Goal: Task Accomplishment & Management: Manage account settings

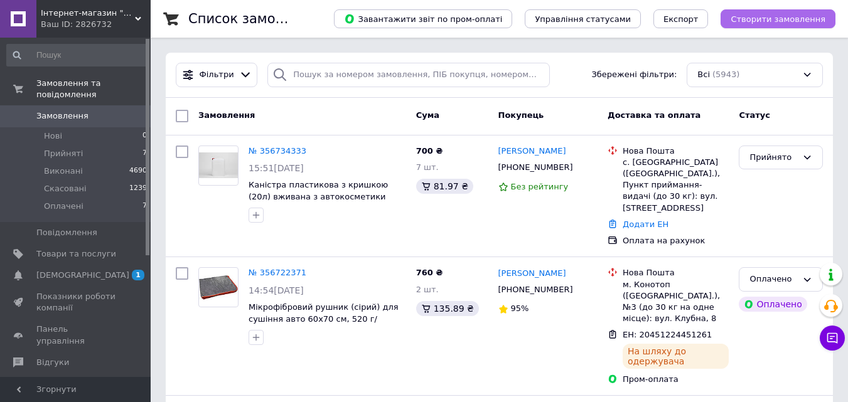
click at [756, 18] on span "Створити замовлення" at bounding box center [777, 18] width 95 height 9
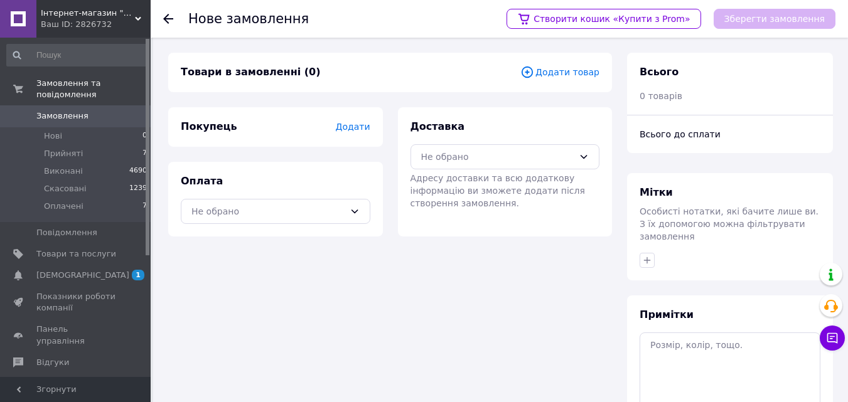
click at [353, 125] on span "Додати" at bounding box center [352, 127] width 35 height 10
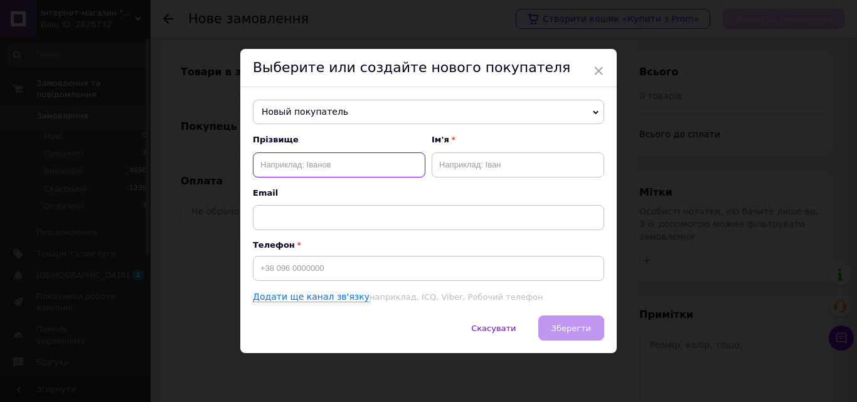
click at [306, 165] on input "text" at bounding box center [339, 164] width 173 height 25
type input "[PERSON_NAME]"
click at [509, 167] on input "text" at bounding box center [518, 164] width 173 height 25
click at [450, 163] on input "Тетч" at bounding box center [518, 164] width 173 height 25
type input "[PERSON_NAME]"
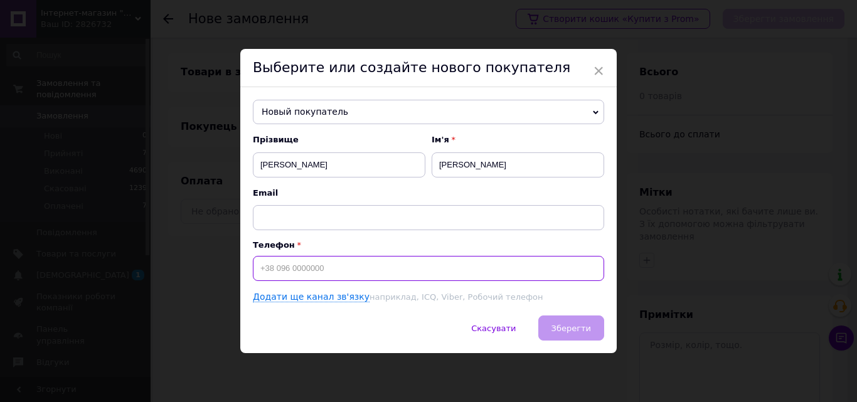
click at [303, 266] on input at bounding box center [428, 268] width 351 height 25
type input "+380680927568"
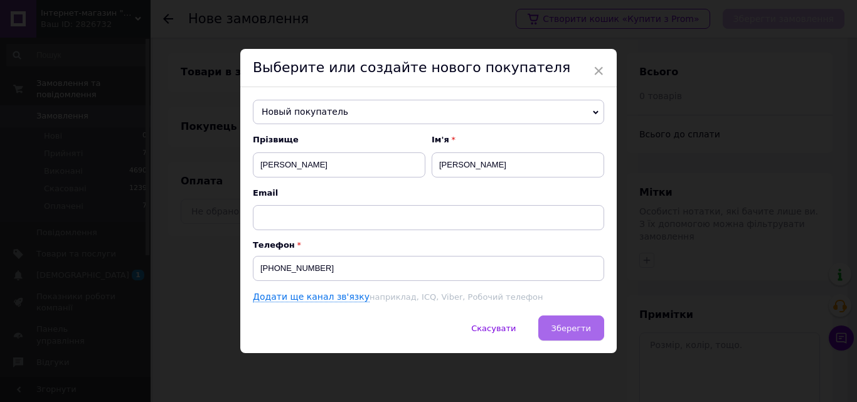
click at [577, 331] on span "Зберегти" at bounding box center [571, 328] width 40 height 9
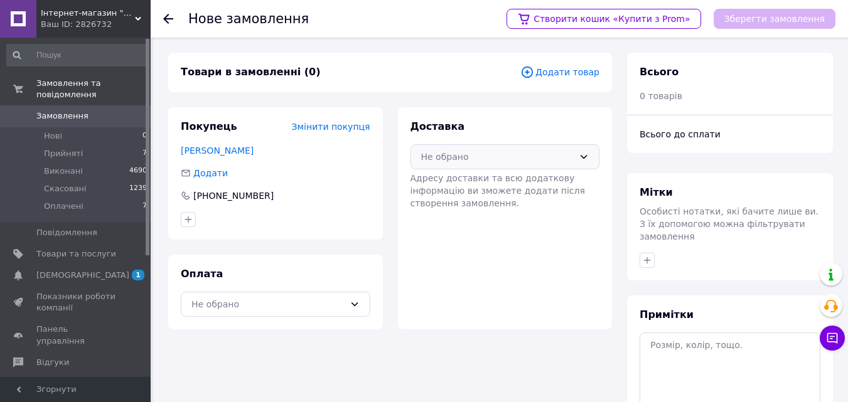
click at [579, 157] on icon at bounding box center [583, 157] width 10 height 10
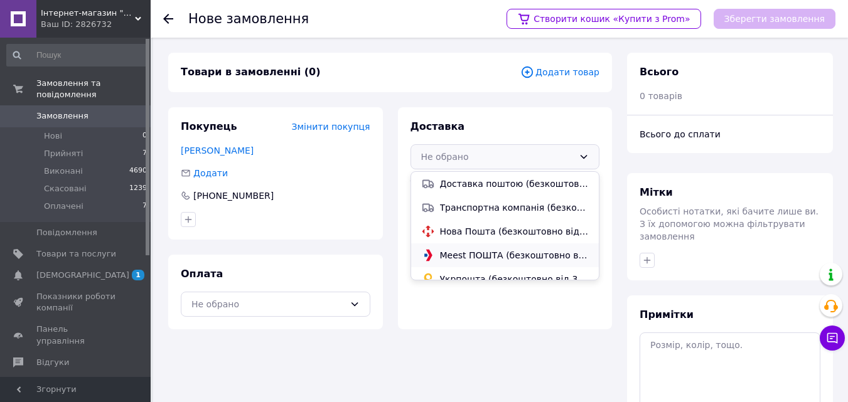
click at [494, 255] on span "Meest ПОШТА (безкоштовно від 1000 ₴)" at bounding box center [514, 255] width 149 height 13
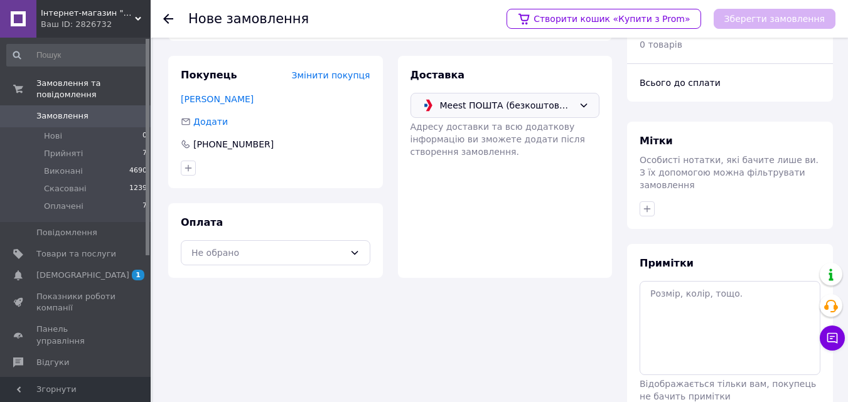
scroll to position [115, 0]
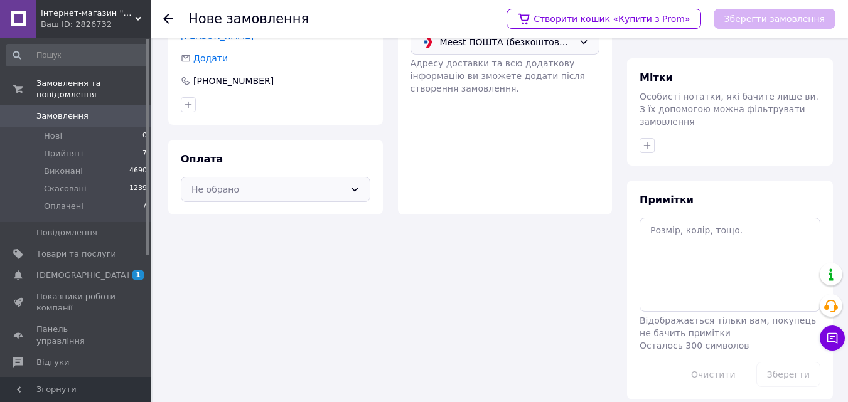
click at [346, 188] on div "Не обрано" at bounding box center [275, 189] width 189 height 25
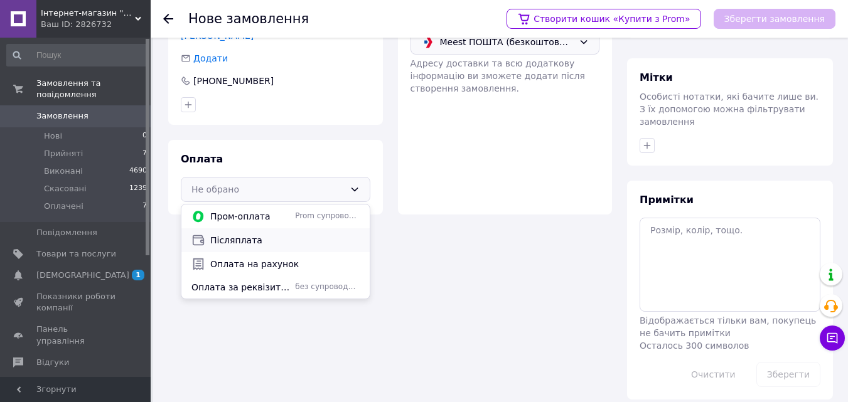
click at [220, 238] on span "Післяплата" at bounding box center [284, 240] width 149 height 13
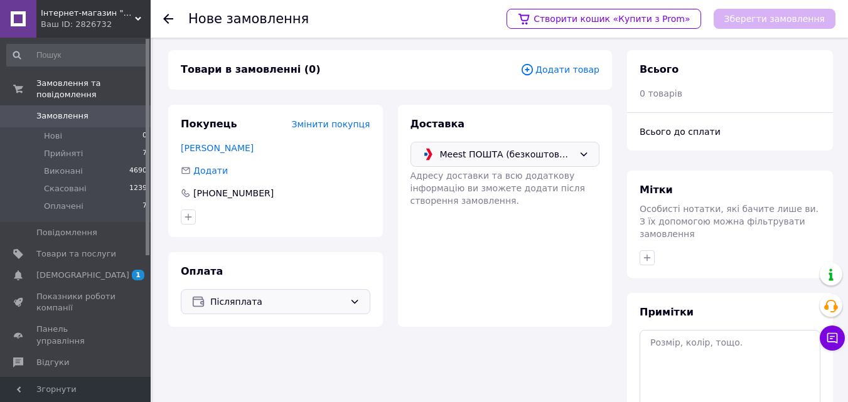
scroll to position [0, 0]
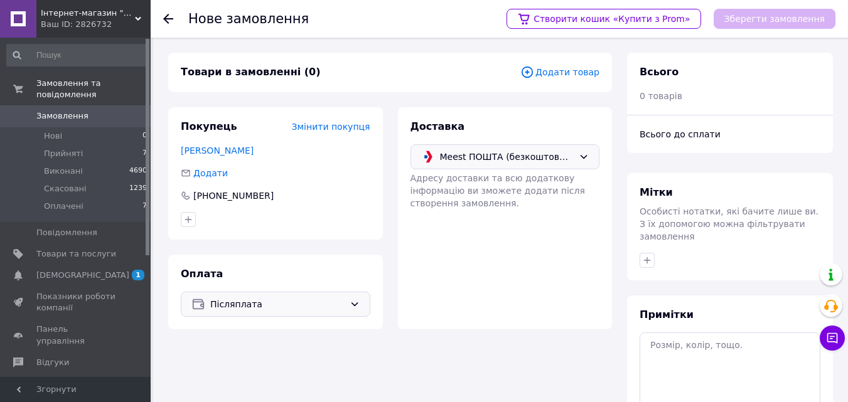
click at [534, 72] on icon at bounding box center [527, 72] width 14 height 14
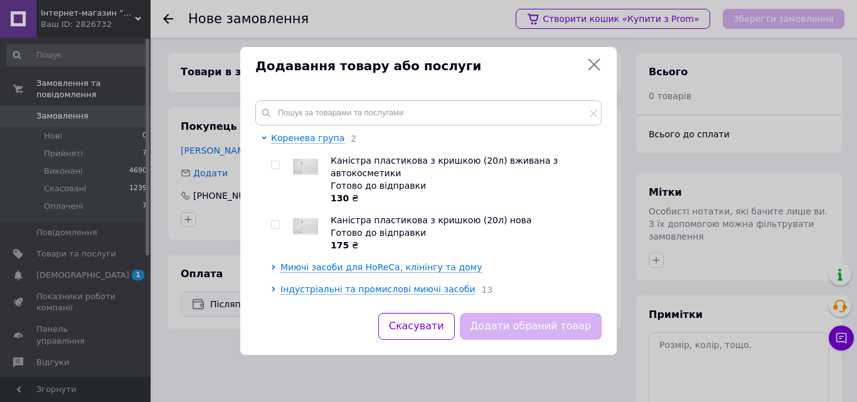
click at [593, 64] on icon at bounding box center [594, 65] width 12 height 12
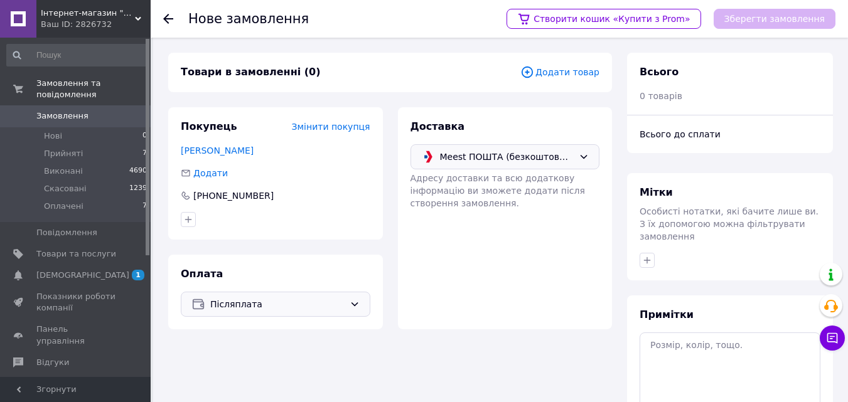
click at [563, 72] on span "Додати товар" at bounding box center [559, 72] width 79 height 14
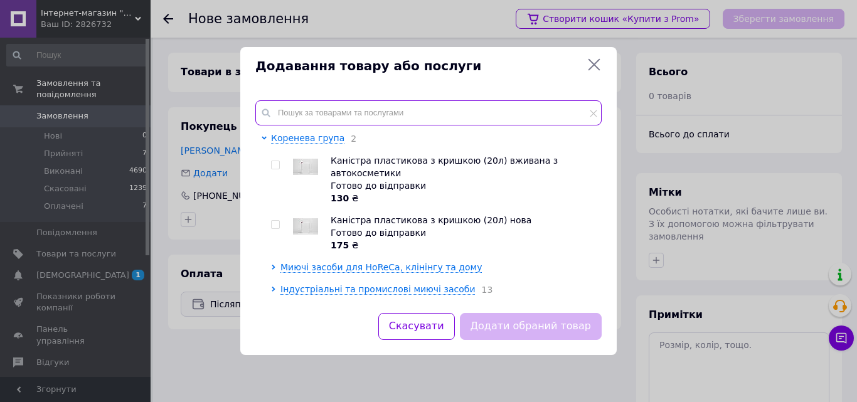
click at [348, 114] on input "text" at bounding box center [428, 112] width 346 height 25
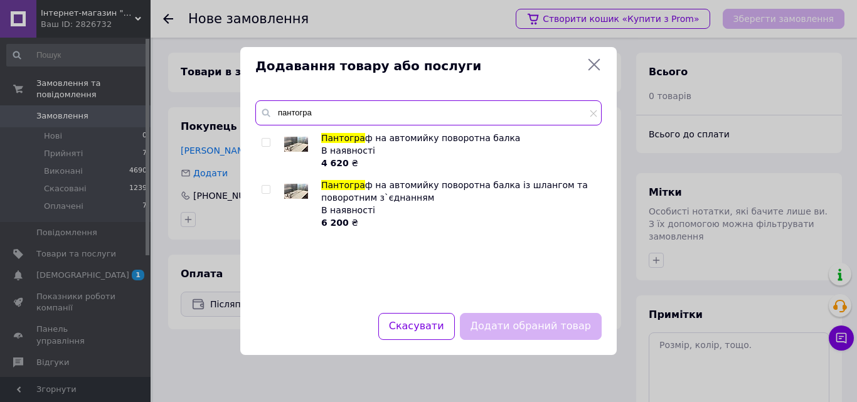
type input "пантогра"
click at [265, 187] on input "checkbox" at bounding box center [266, 190] width 8 height 8
checkbox input "true"
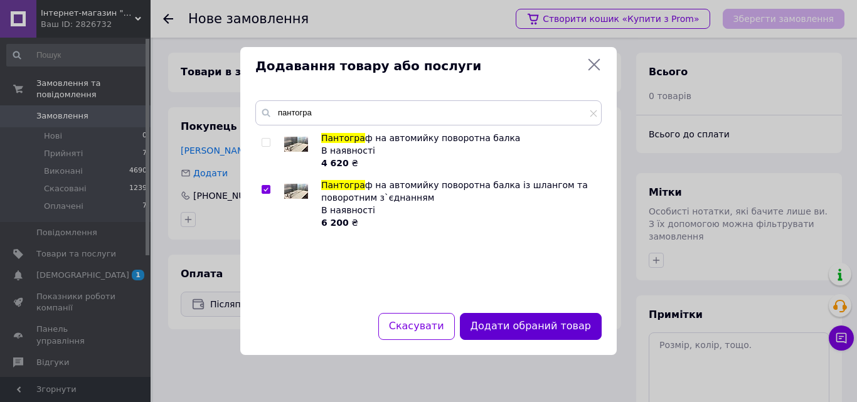
click at [501, 319] on button "Додати обраний товар" at bounding box center [531, 326] width 142 height 27
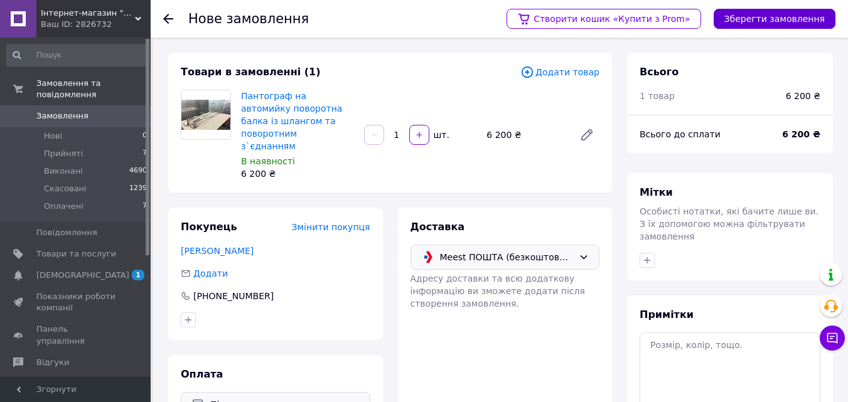
click at [775, 18] on button "Зберегти замовлення" at bounding box center [774, 19] width 122 height 20
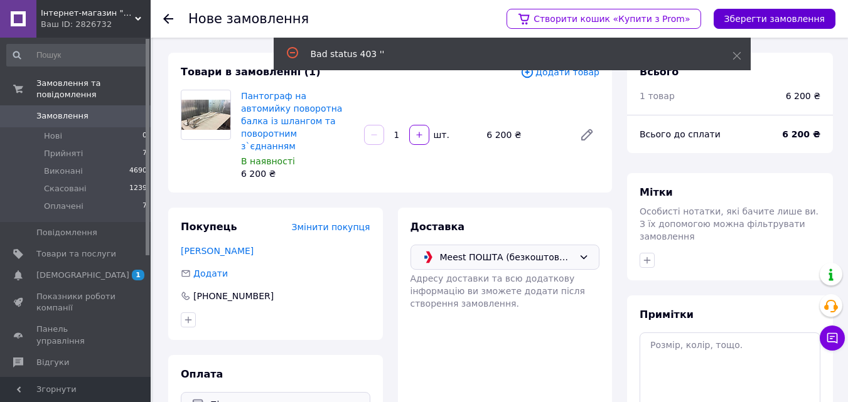
click at [775, 18] on button "Зберегти замовлення" at bounding box center [774, 19] width 122 height 20
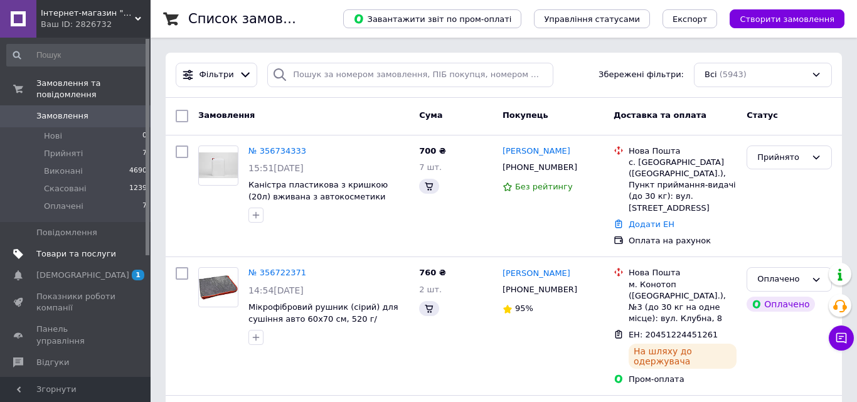
click at [77, 248] on span "Товари та послуги" at bounding box center [76, 253] width 80 height 11
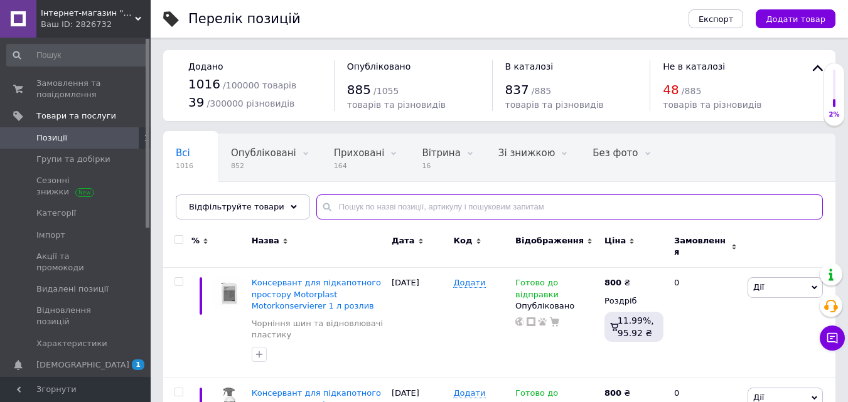
click at [341, 215] on input "text" at bounding box center [569, 206] width 506 height 25
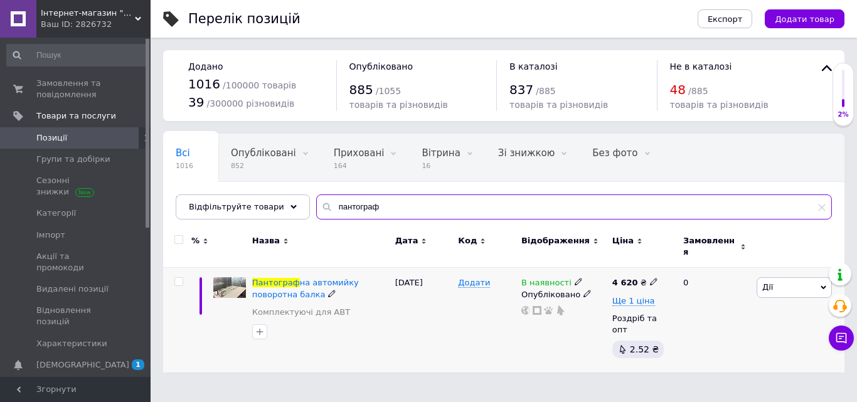
type input "пантограф"
click at [819, 279] on span "Дії" at bounding box center [794, 287] width 75 height 20
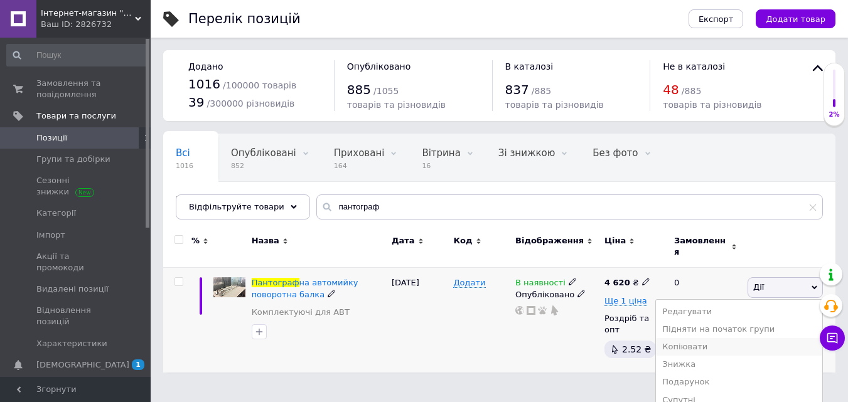
click at [705, 340] on li "Копіювати" at bounding box center [739, 347] width 166 height 18
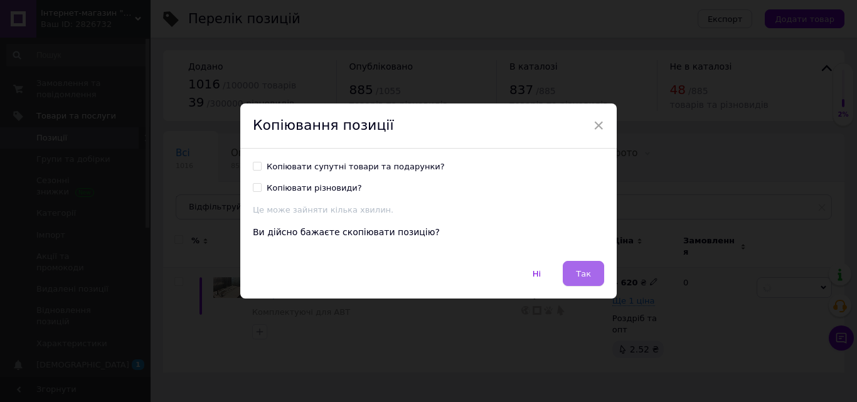
click at [566, 272] on button "Так" at bounding box center [583, 273] width 41 height 25
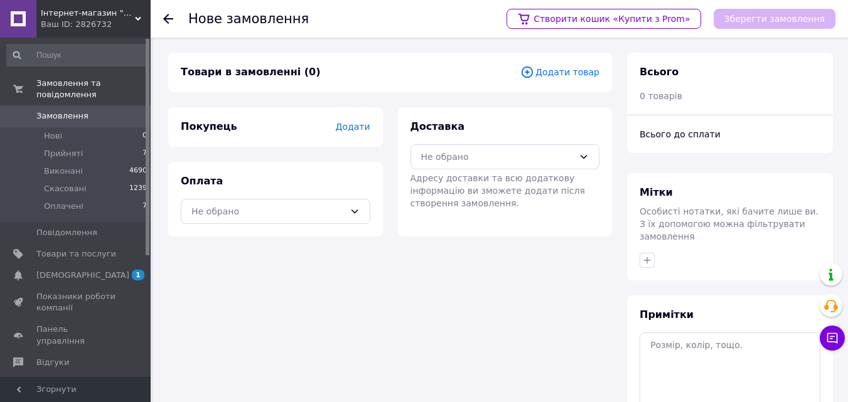
click at [357, 127] on span "Додати" at bounding box center [352, 127] width 35 height 10
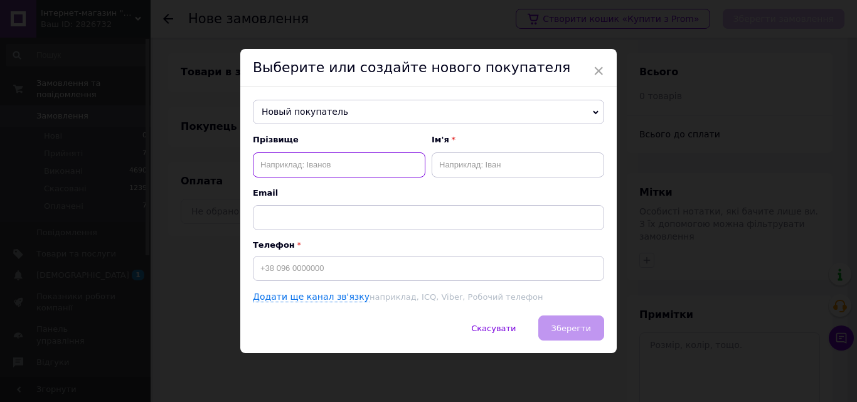
click at [300, 167] on input "text" at bounding box center [339, 164] width 173 height 25
type input "[PERSON_NAME]"
click at [447, 159] on input "text" at bounding box center [518, 164] width 173 height 25
type input "[PERSON_NAME]"
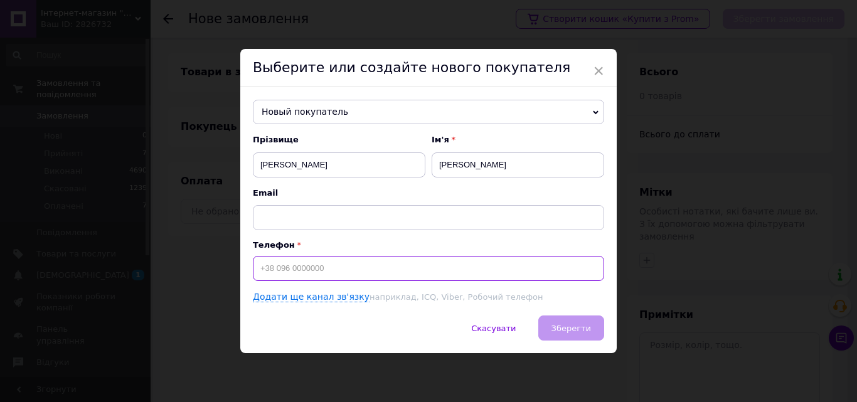
click at [311, 267] on input at bounding box center [428, 268] width 351 height 25
type input "[PHONE_NUMBER]"
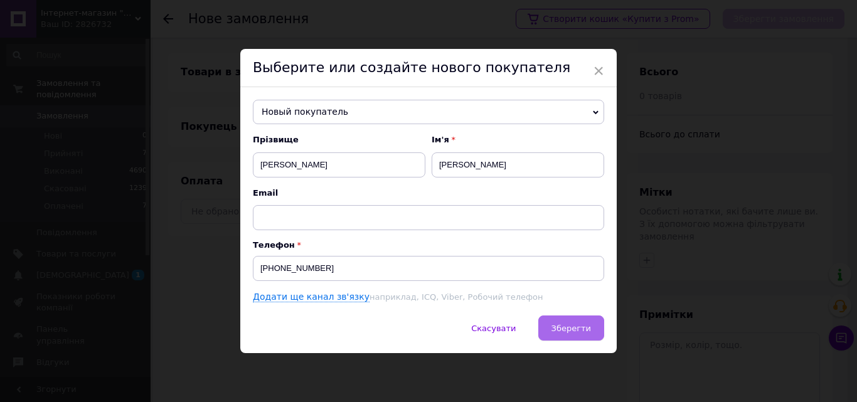
click at [570, 329] on span "Зберегти" at bounding box center [571, 328] width 40 height 9
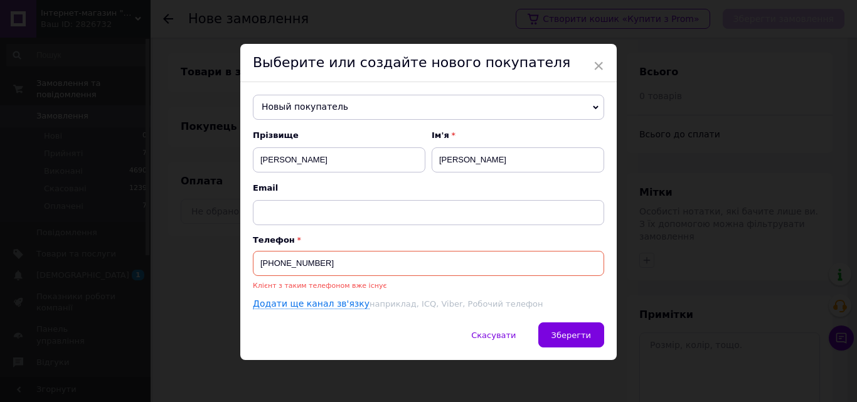
click at [548, 106] on span "Новый покупатель" at bounding box center [428, 107] width 351 height 25
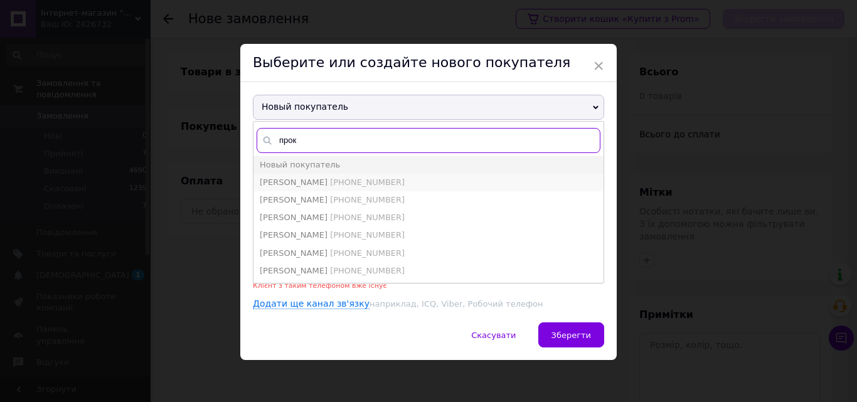
type input "прок"
click at [353, 180] on span "+380680927568" at bounding box center [367, 182] width 75 height 9
type input "Прокопчук Тетяна"
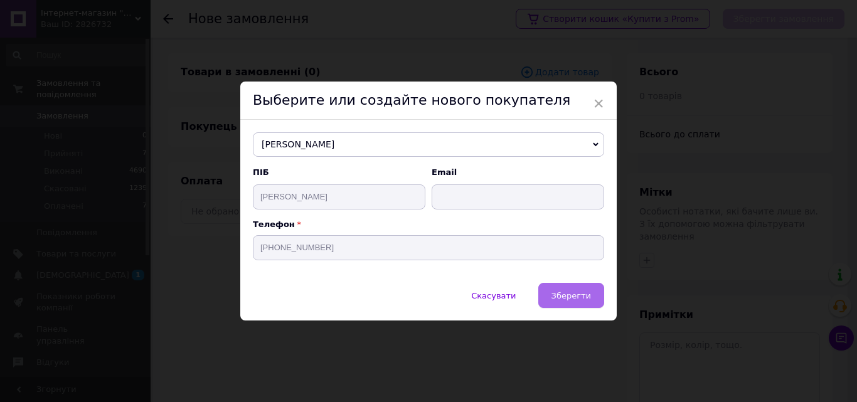
click at [576, 299] on span "Зберегти" at bounding box center [571, 295] width 40 height 9
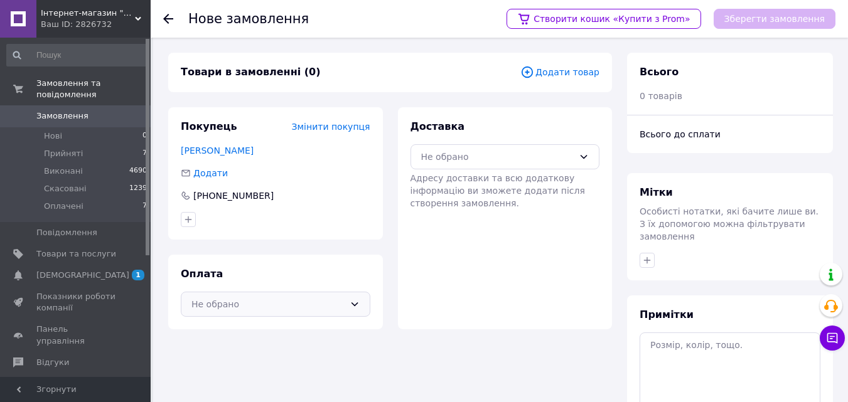
click at [358, 302] on icon at bounding box center [354, 304] width 10 height 10
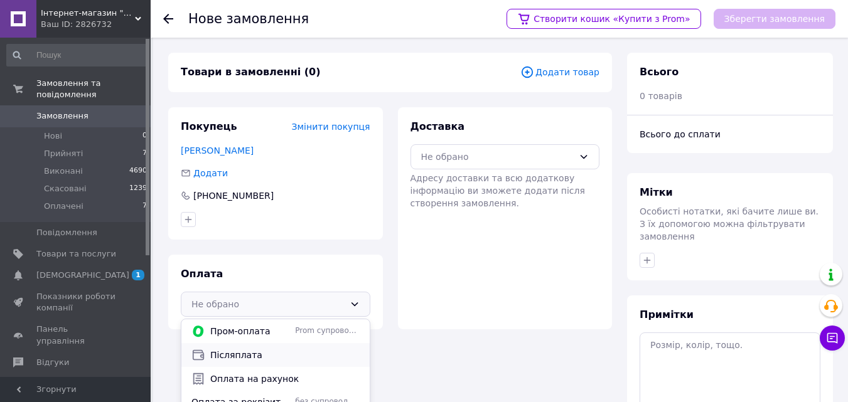
click at [232, 356] on span "Післяплата" at bounding box center [284, 355] width 149 height 13
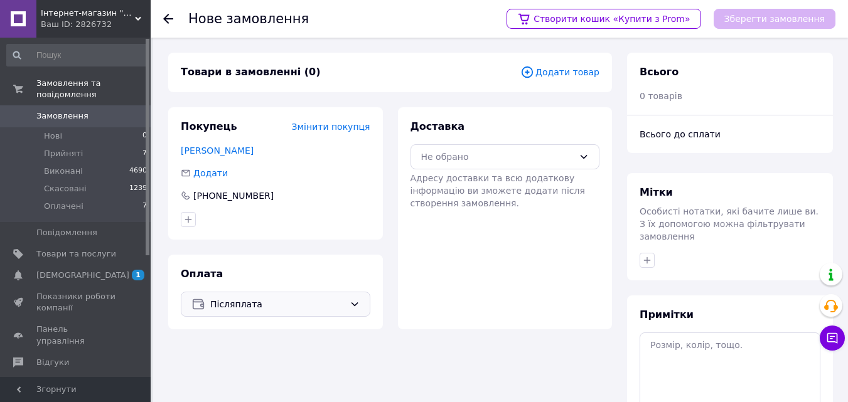
click at [545, 69] on span "Додати товар" at bounding box center [559, 72] width 79 height 14
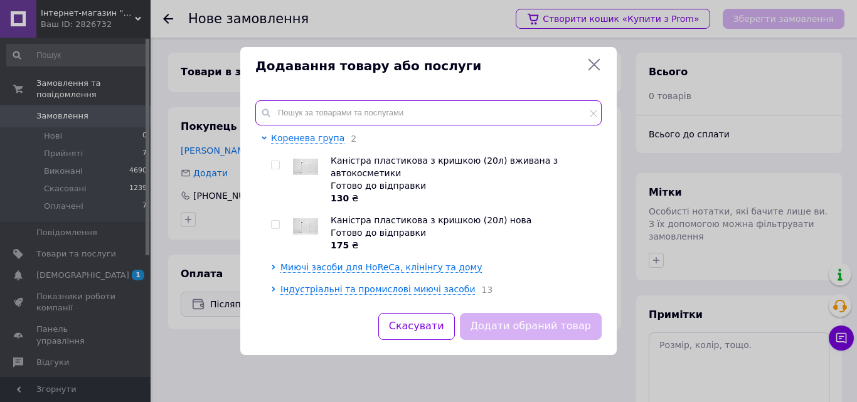
click at [393, 106] on input "text" at bounding box center [428, 112] width 346 height 25
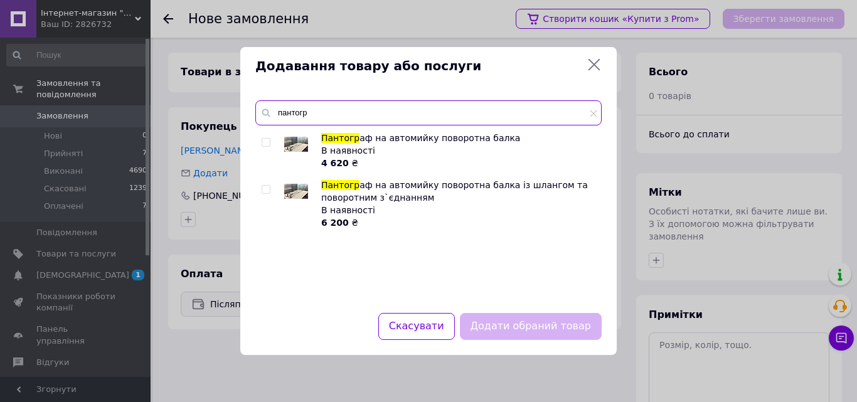
type input "пантогр"
click at [267, 187] on input "checkbox" at bounding box center [266, 190] width 8 height 8
checkbox input "true"
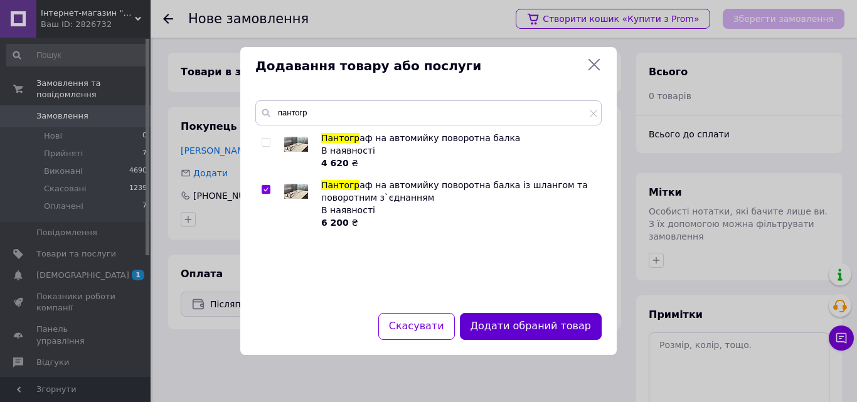
click at [526, 323] on button "Додати обраний товар" at bounding box center [531, 326] width 142 height 27
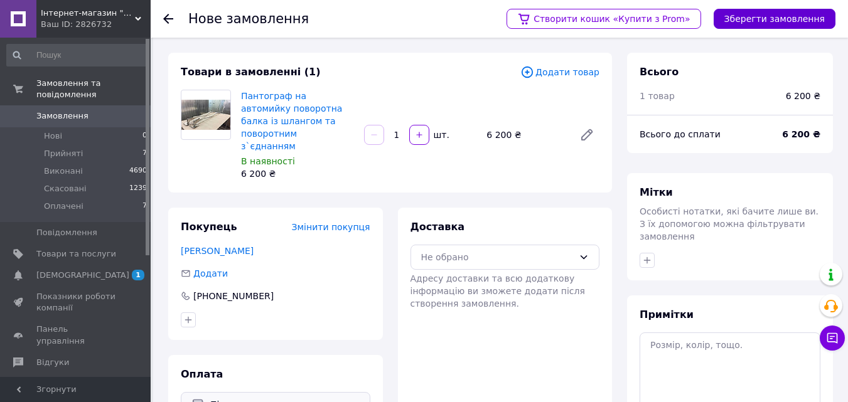
click at [800, 16] on button "Зберегти замовлення" at bounding box center [774, 19] width 122 height 20
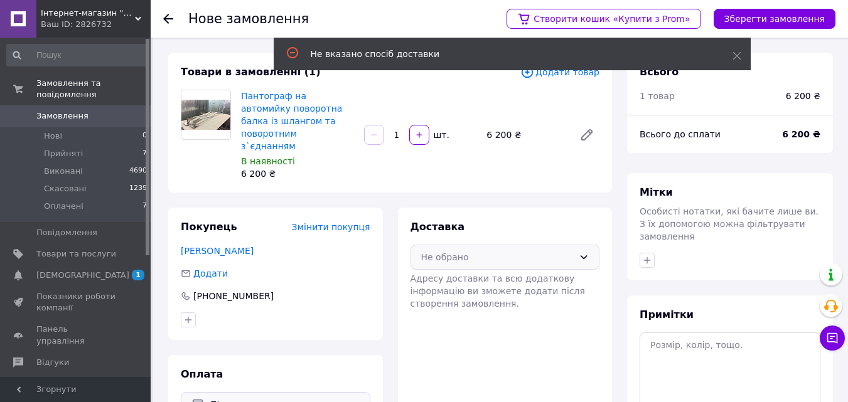
click at [560, 250] on div "Не обрано" at bounding box center [497, 257] width 153 height 14
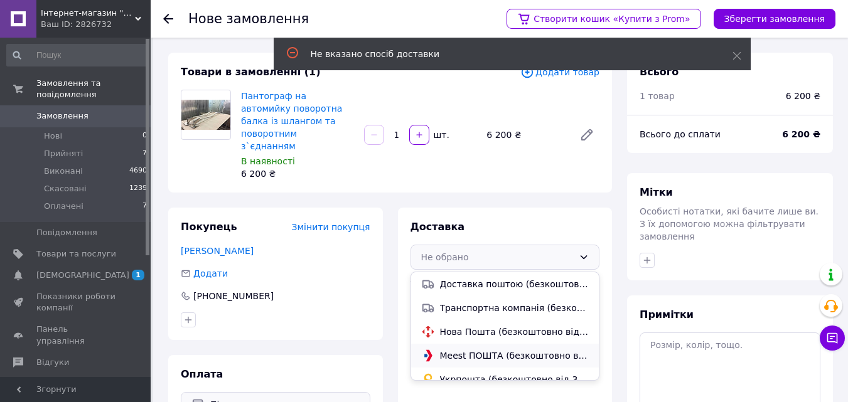
click at [493, 349] on span "Meest ПОШТА (безкоштовно від 1000 ₴)" at bounding box center [514, 355] width 149 height 13
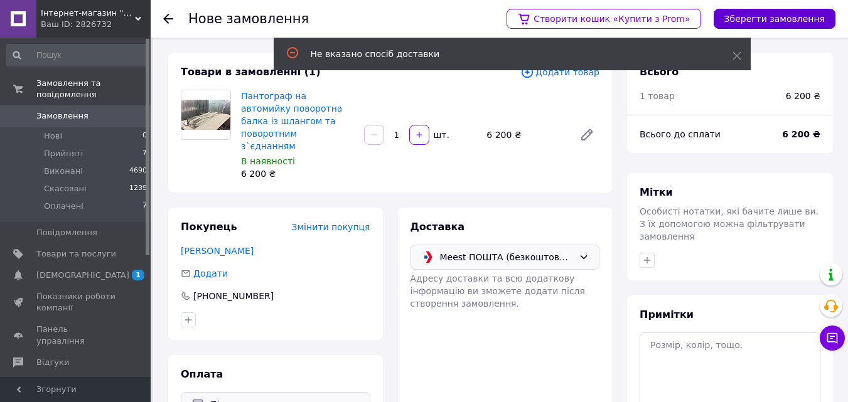
click at [777, 21] on button "Зберегти замовлення" at bounding box center [774, 19] width 122 height 20
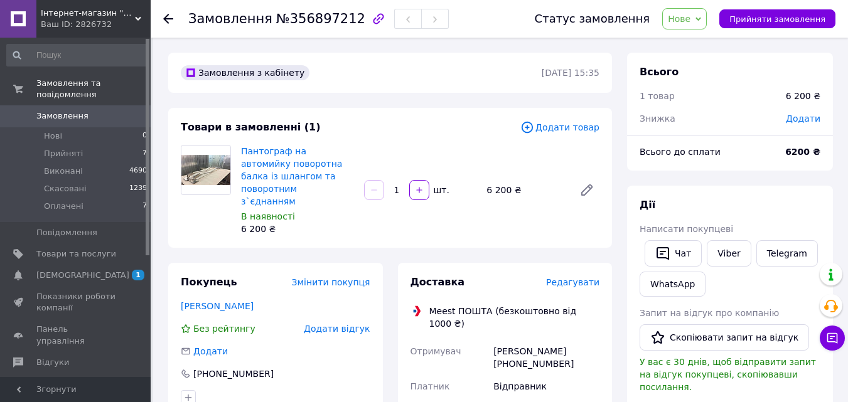
click at [816, 117] on span "Додати" at bounding box center [802, 119] width 35 height 10
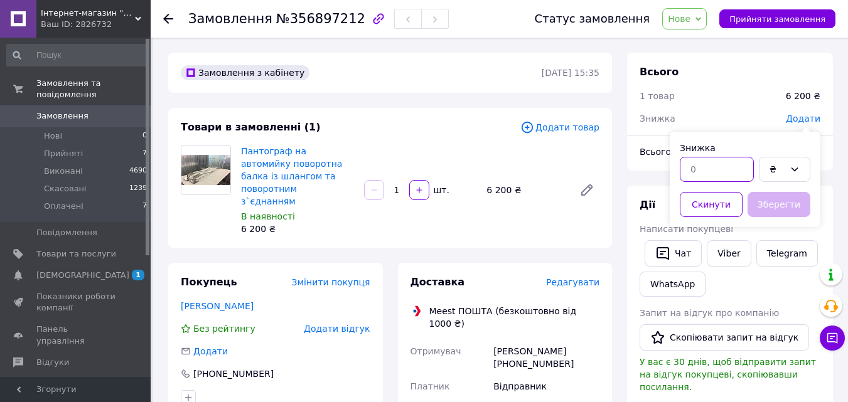
click at [683, 171] on input "text" at bounding box center [716, 169] width 74 height 25
type input "500"
click at [784, 205] on button "Зберегти" at bounding box center [778, 204] width 63 height 25
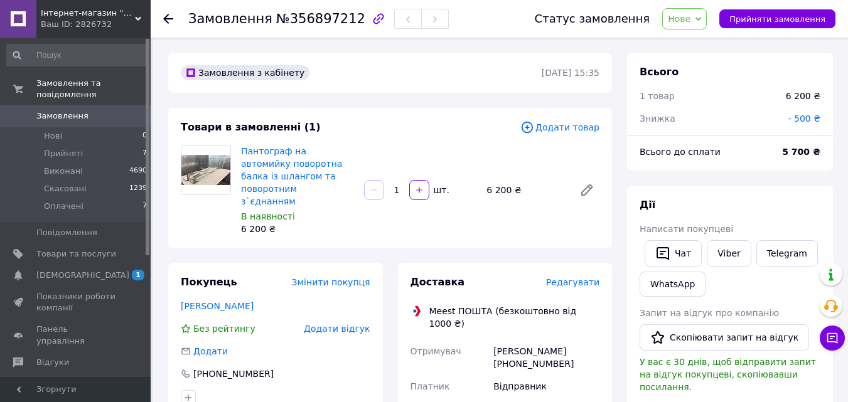
click at [703, 14] on span "Нове" at bounding box center [684, 18] width 45 height 21
click at [696, 40] on li "Прийнято" at bounding box center [691, 44] width 58 height 19
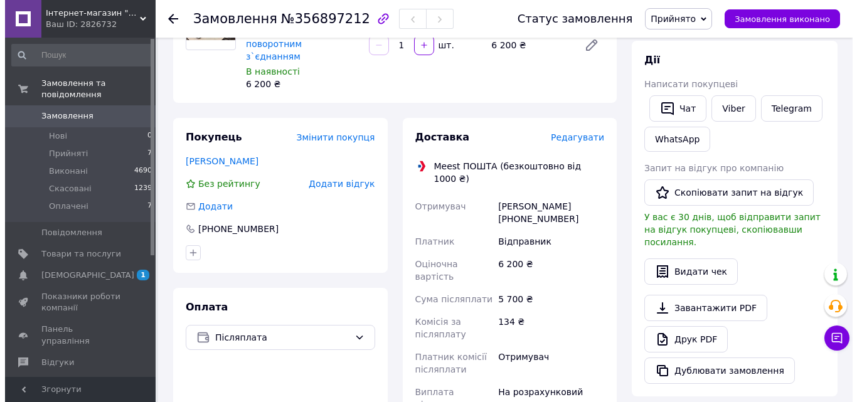
scroll to position [188, 0]
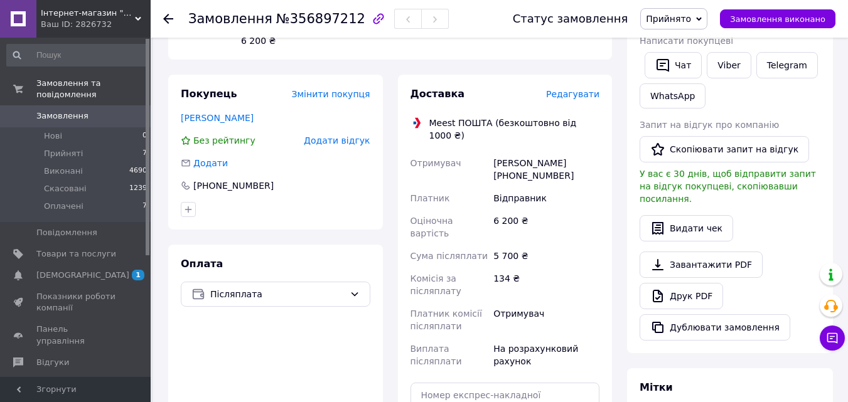
click at [570, 89] on span "Редагувати" at bounding box center [572, 94] width 53 height 10
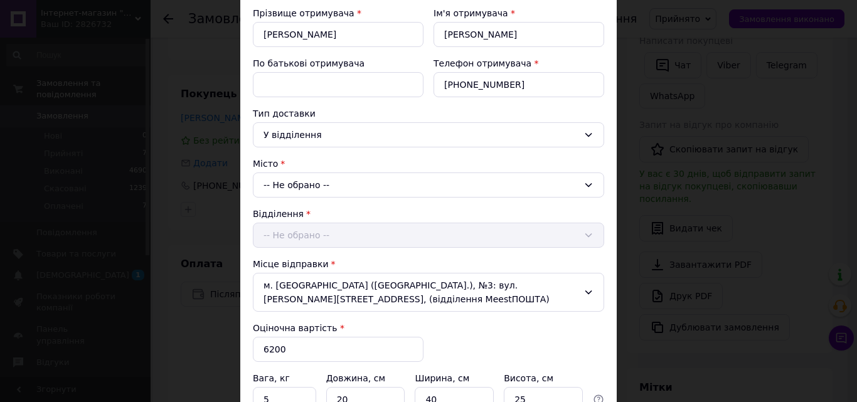
click at [504, 177] on div "-- Не обрано --" at bounding box center [428, 185] width 351 height 25
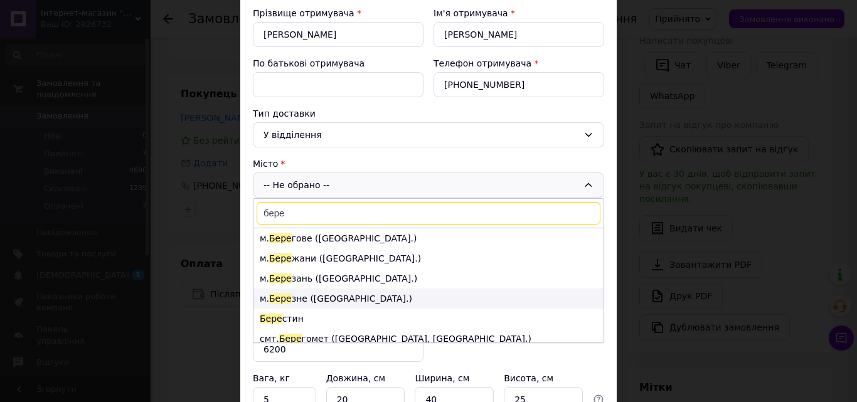
type input "бере"
click at [326, 298] on li "м. Бере зне (Рівненська обл.)" at bounding box center [428, 299] width 350 height 20
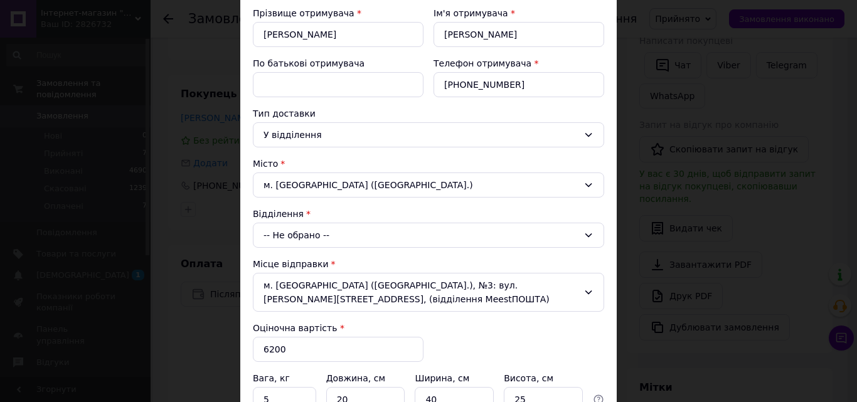
click at [418, 237] on div "-- Не обрано --" at bounding box center [428, 235] width 351 height 25
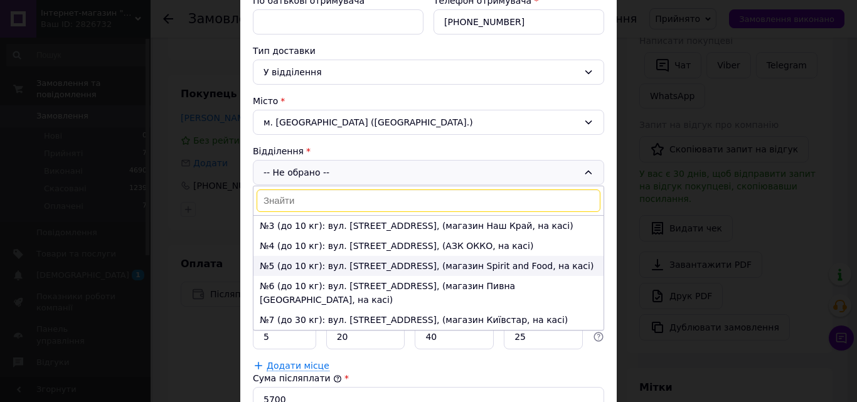
scroll to position [26, 0]
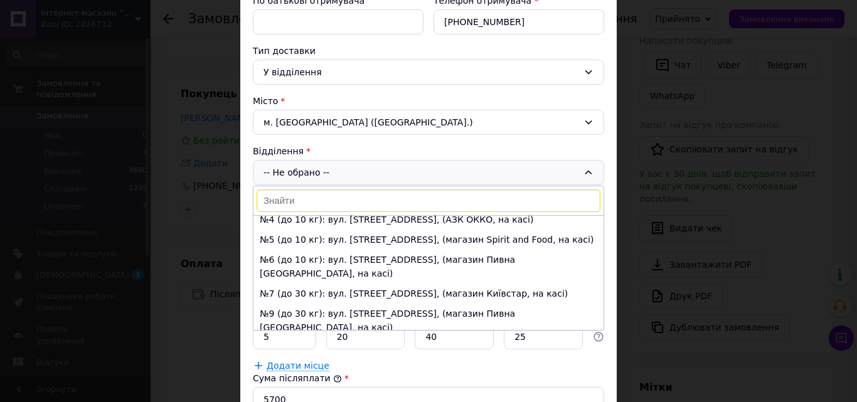
click at [364, 338] on li "№10 (до 30 кг): вул. [STREET_ADDRESS], (RUH, на касі)" at bounding box center [428, 348] width 350 height 20
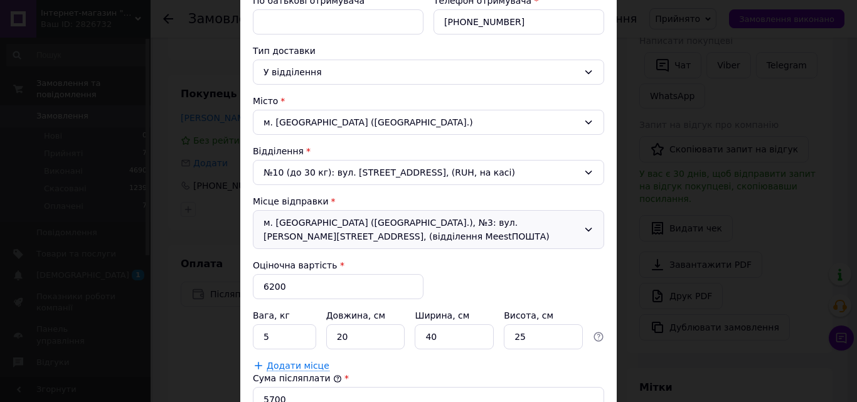
click at [547, 231] on div "м. [GEOGRAPHIC_DATA] ([GEOGRAPHIC_DATA].), №3: вул. [PERSON_NAME][STREET_ADDRES…" at bounding box center [428, 229] width 351 height 39
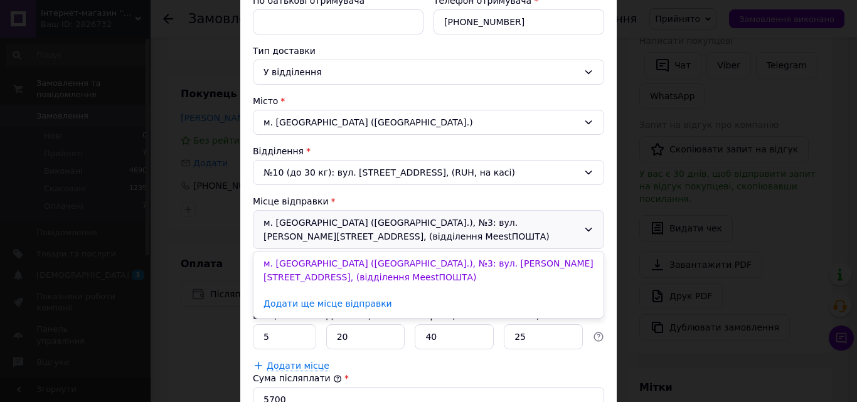
click at [442, 45] on div "Тип доставки" at bounding box center [428, 51] width 351 height 13
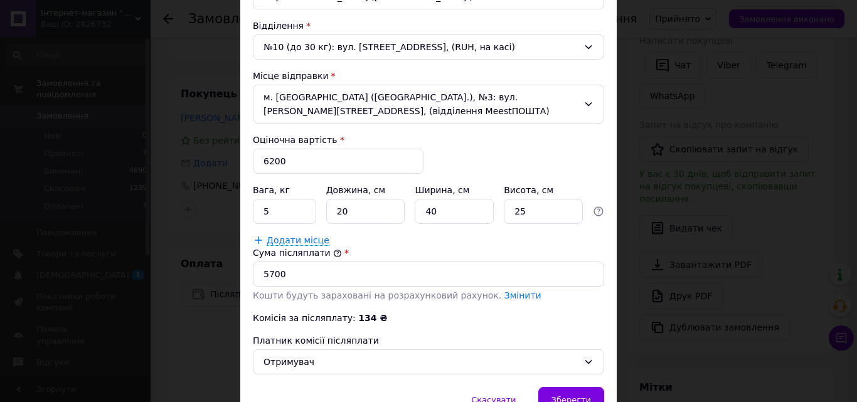
scroll to position [443, 0]
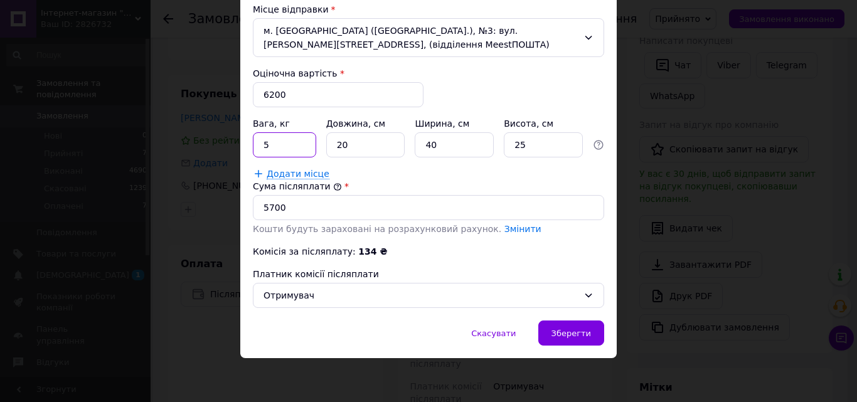
drag, startPoint x: 260, startPoint y: 145, endPoint x: 296, endPoint y: 151, distance: 36.2
click at [296, 151] on input "5" at bounding box center [284, 144] width 63 height 25
type input "8"
drag, startPoint x: 334, startPoint y: 146, endPoint x: 366, endPoint y: 145, distance: 31.4
click at [366, 145] on input "20" at bounding box center [365, 144] width 79 height 25
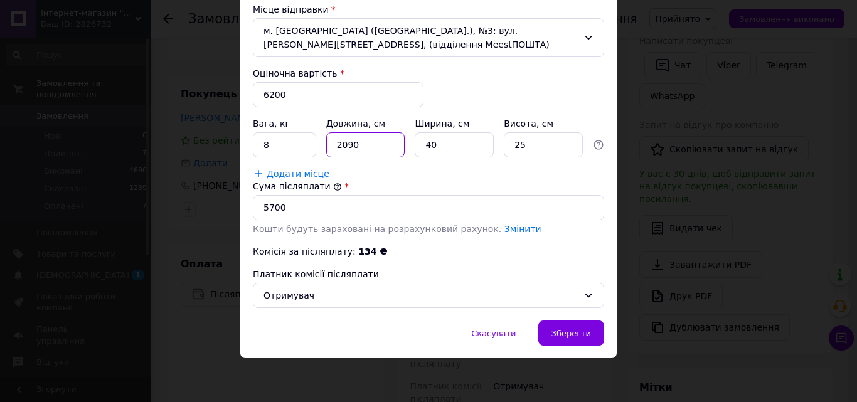
click at [344, 146] on input "2090" at bounding box center [365, 144] width 79 height 25
type input "200"
drag, startPoint x: 421, startPoint y: 148, endPoint x: 457, endPoint y: 150, distance: 35.8
click at [457, 150] on input "40" at bounding box center [454, 144] width 79 height 25
type input "15"
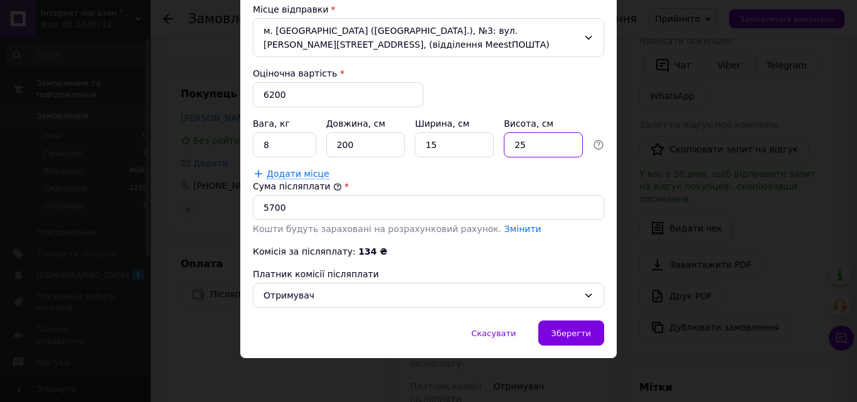
drag, startPoint x: 510, startPoint y: 144, endPoint x: 560, endPoint y: 152, distance: 50.1
click at [557, 156] on input "25" at bounding box center [543, 144] width 79 height 25
type input "15"
click at [484, 184] on div "Сума післяплати" at bounding box center [428, 186] width 351 height 13
click at [575, 336] on span "Зберегти" at bounding box center [571, 333] width 40 height 9
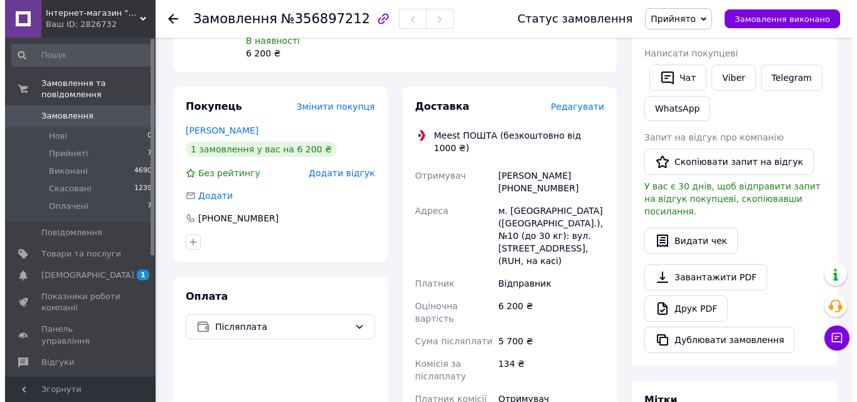
scroll to position [63, 0]
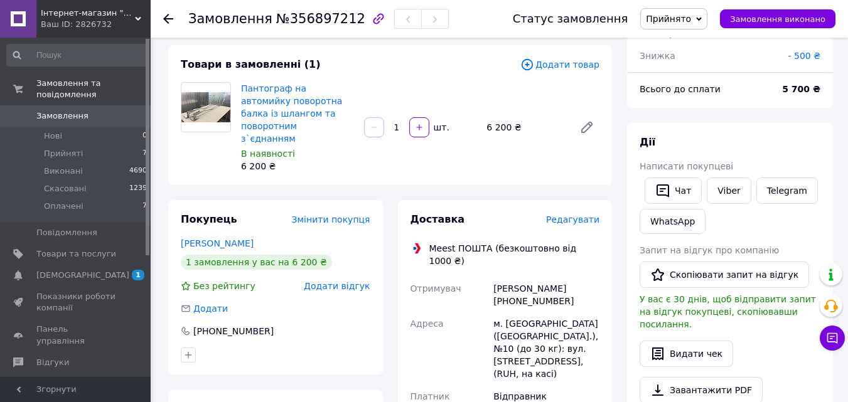
click at [574, 215] on span "Редагувати" at bounding box center [572, 220] width 53 height 10
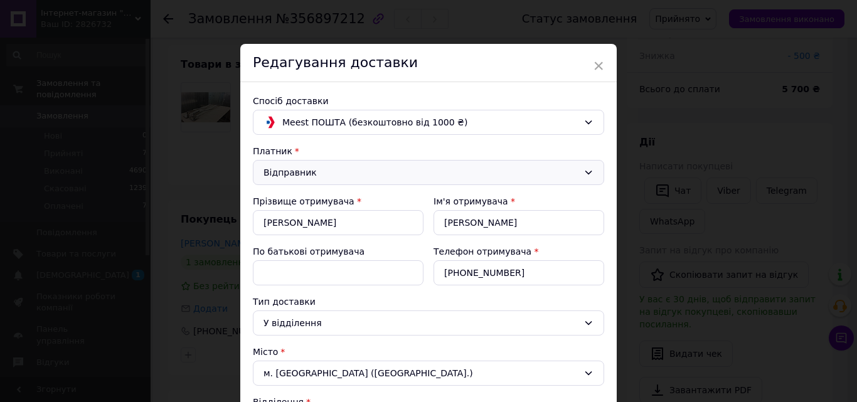
click at [549, 172] on div "Відправник" at bounding box center [420, 173] width 315 height 14
click at [307, 224] on li "Отримувач" at bounding box center [428, 223] width 350 height 24
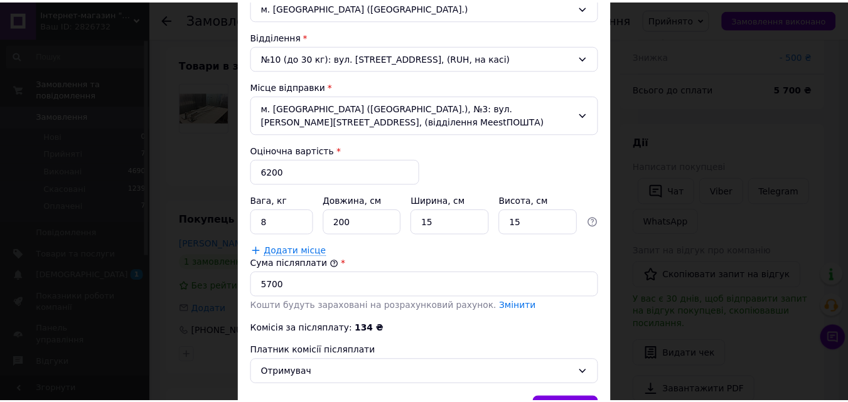
scroll to position [443, 0]
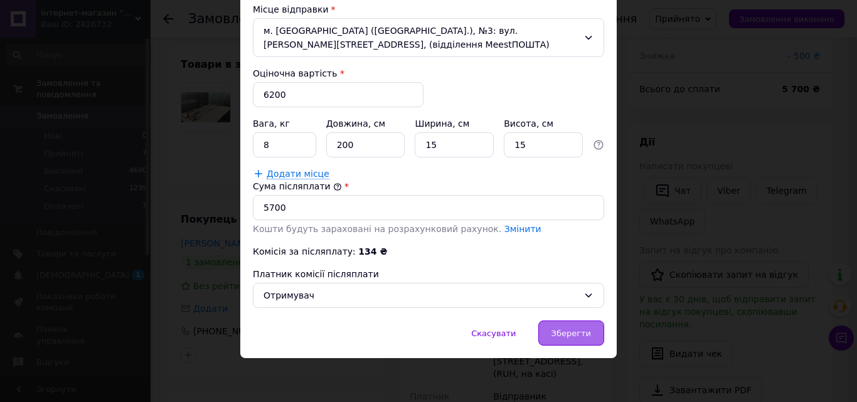
click at [561, 337] on span "Зберегти" at bounding box center [571, 333] width 40 height 9
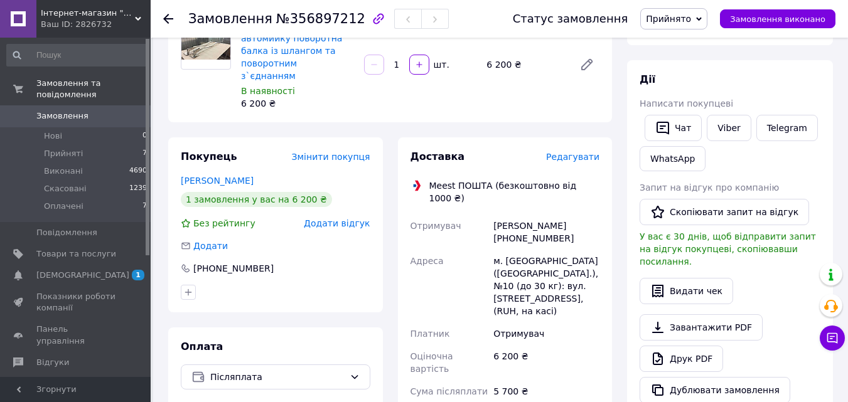
scroll to position [376, 0]
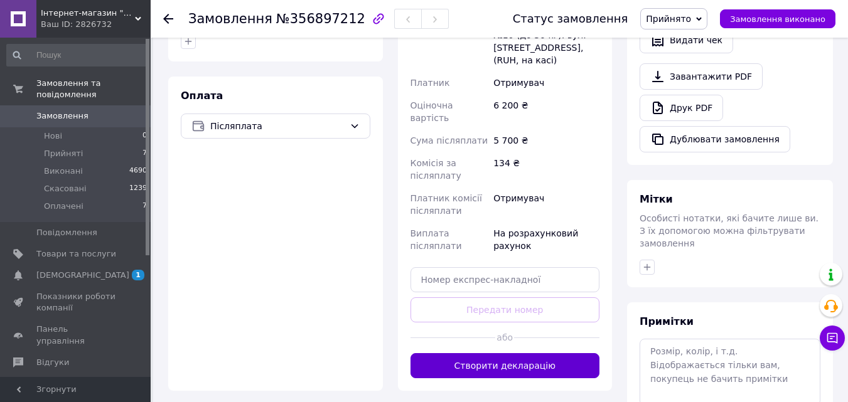
click at [495, 353] on button "Створити декларацію" at bounding box center [504, 365] width 189 height 25
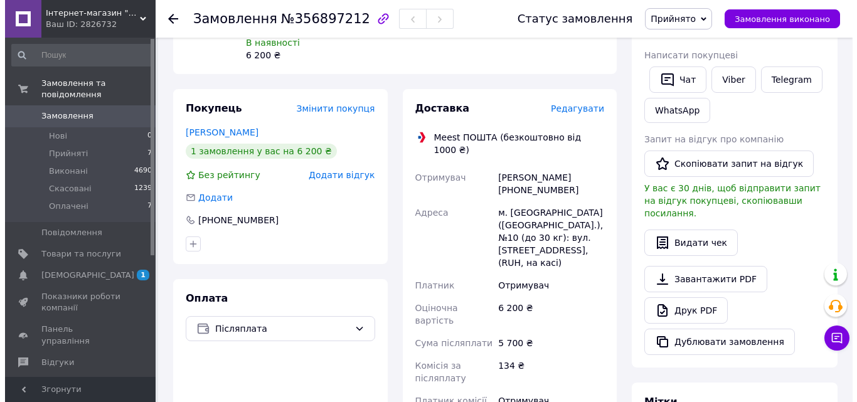
scroll to position [63, 0]
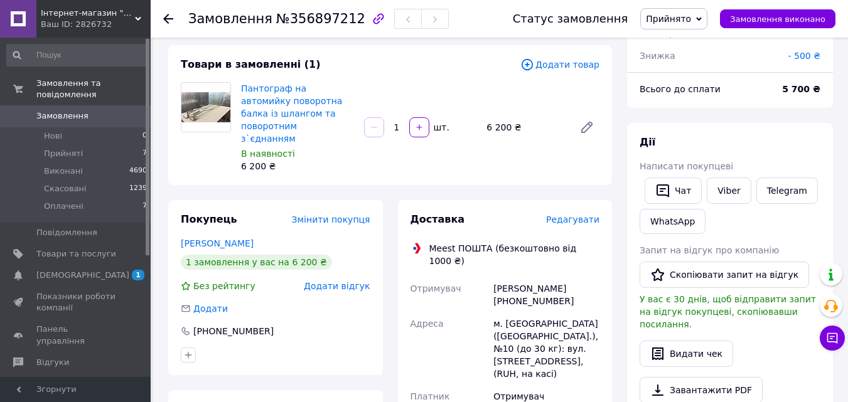
click at [577, 215] on span "Редагувати" at bounding box center [572, 220] width 53 height 10
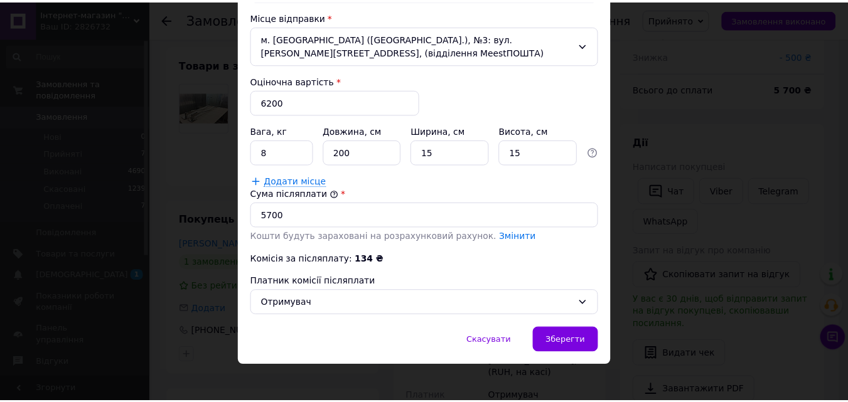
scroll to position [443, 0]
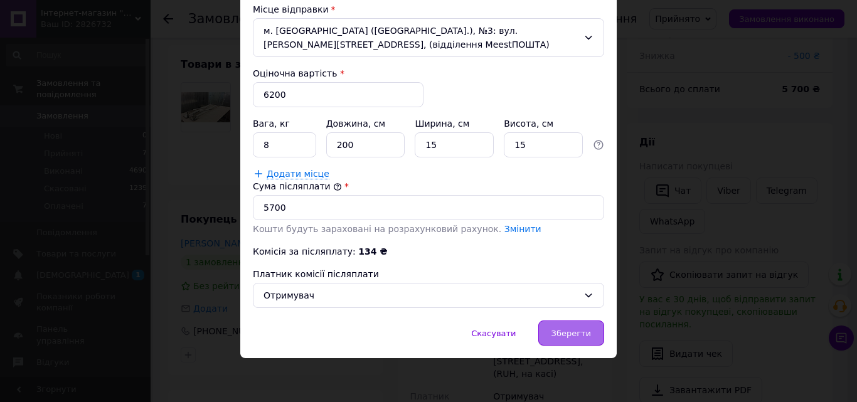
click at [572, 327] on div "Зберегти" at bounding box center [571, 333] width 66 height 25
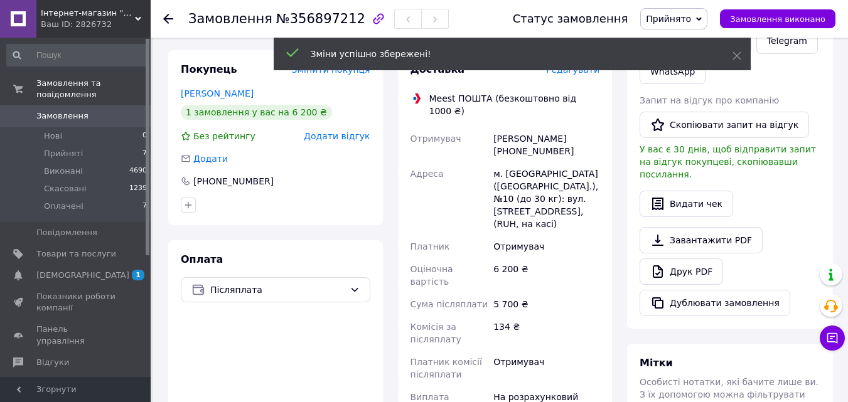
scroll to position [376, 0]
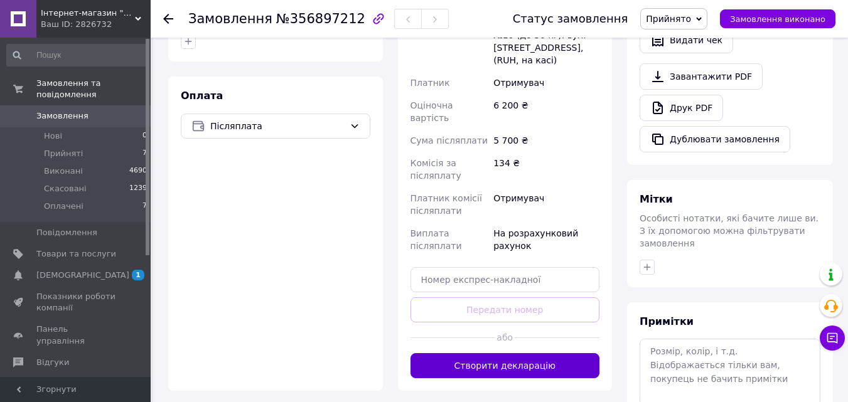
click at [504, 353] on button "Створити декларацію" at bounding box center [504, 365] width 189 height 25
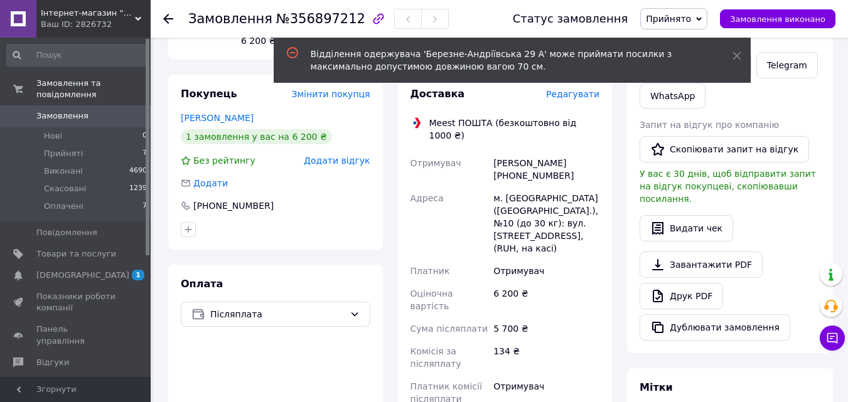
scroll to position [0, 0]
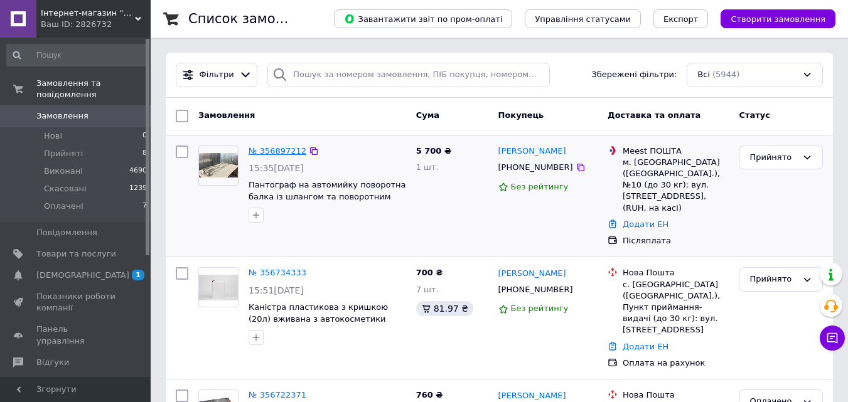
click at [266, 151] on link "№ 356897212" at bounding box center [277, 150] width 58 height 9
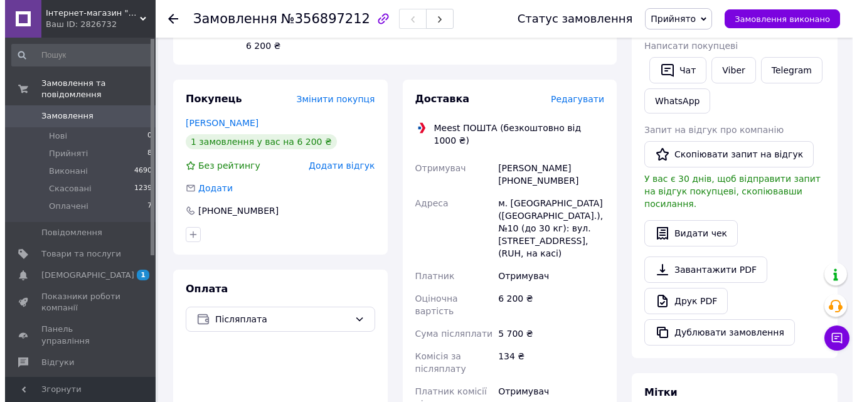
scroll to position [125, 0]
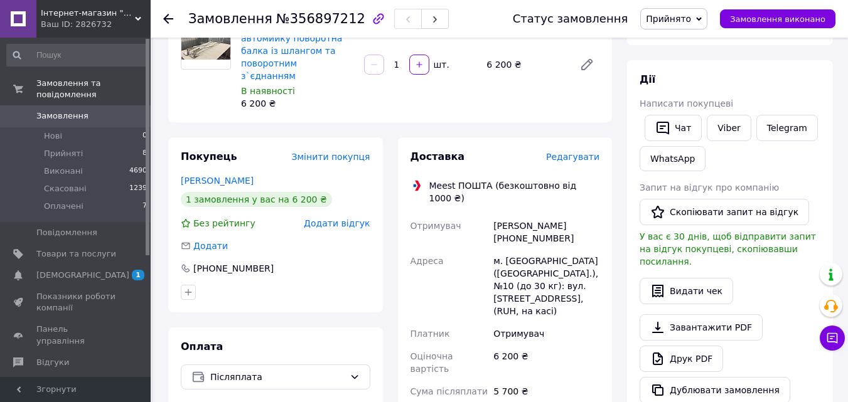
click at [581, 152] on span "Редагувати" at bounding box center [572, 157] width 53 height 10
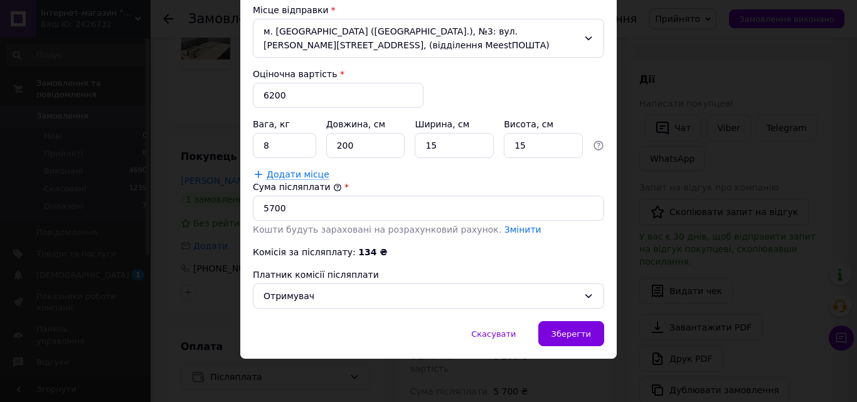
scroll to position [443, 0]
click at [568, 332] on span "Зберегти" at bounding box center [571, 333] width 40 height 9
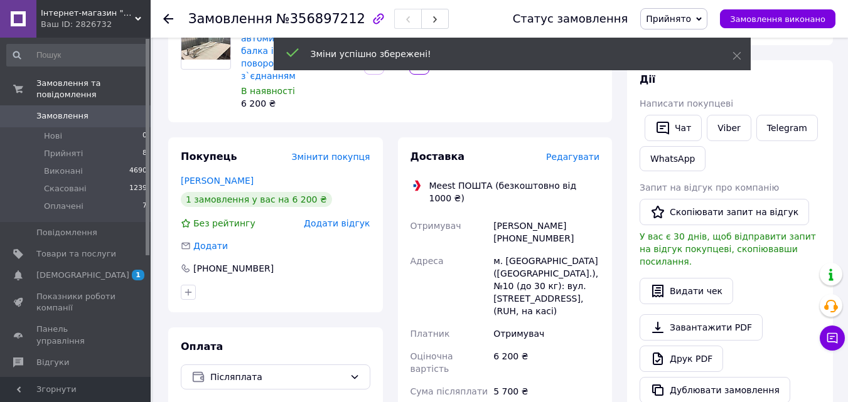
click at [580, 152] on span "Редагувати" at bounding box center [572, 157] width 53 height 10
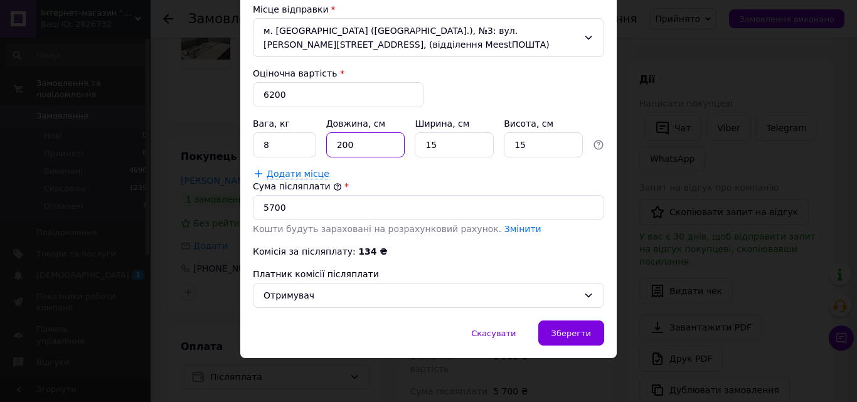
drag, startPoint x: 334, startPoint y: 144, endPoint x: 388, endPoint y: 154, distance: 54.1
click at [388, 154] on input "200" at bounding box center [365, 144] width 79 height 25
type input "180"
click at [401, 185] on div "Сума післяплати" at bounding box center [428, 186] width 351 height 13
click at [579, 338] on span "Зберегти" at bounding box center [571, 333] width 40 height 9
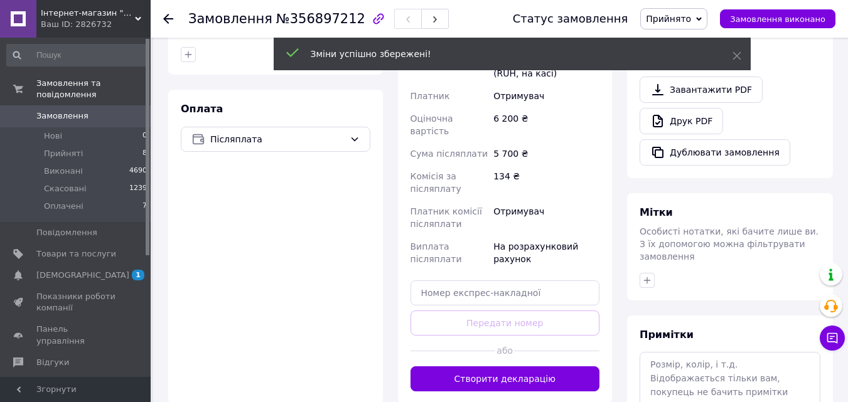
scroll to position [439, 0]
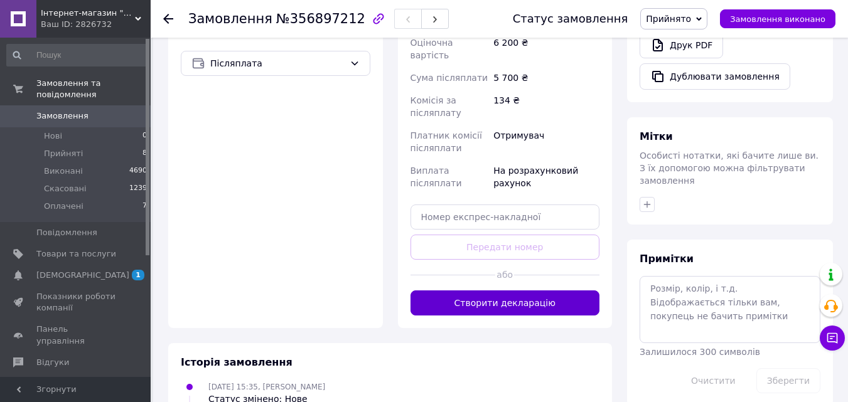
click at [481, 290] on button "Створити декларацію" at bounding box center [504, 302] width 189 height 25
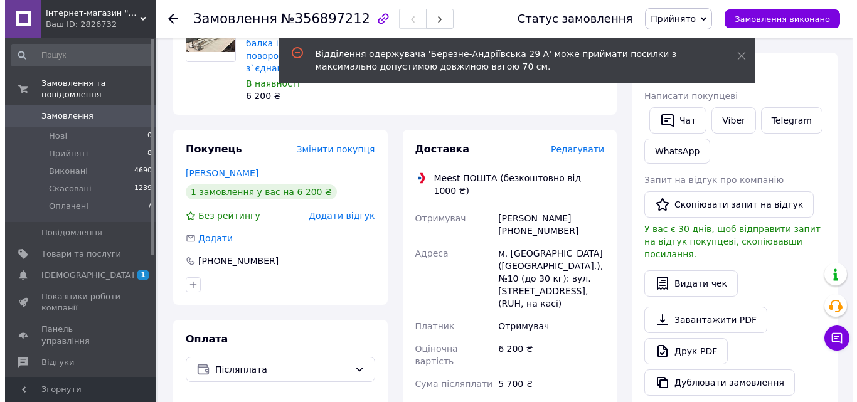
scroll to position [125, 0]
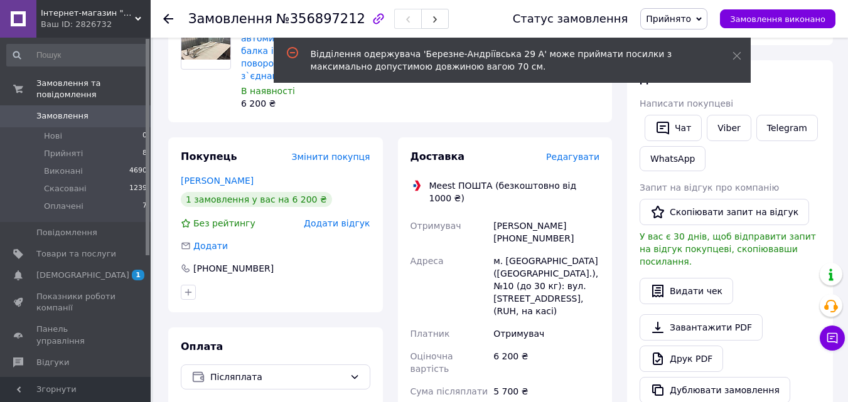
click at [573, 152] on span "Редагувати" at bounding box center [572, 157] width 53 height 10
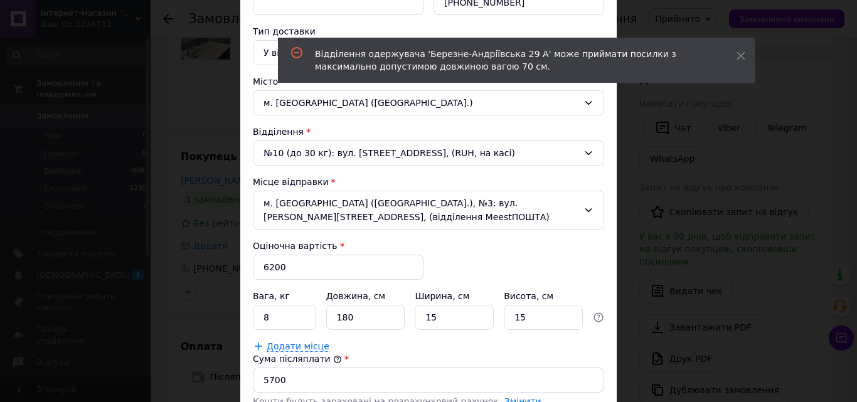
scroll to position [251, 0]
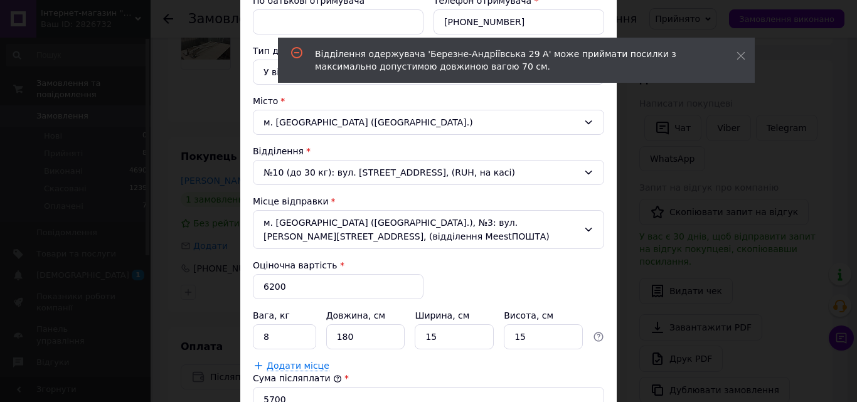
click at [558, 167] on div "№10 (до 30 кг): вул. [STREET_ADDRESS], (RUH, на касі)" at bounding box center [428, 172] width 351 height 25
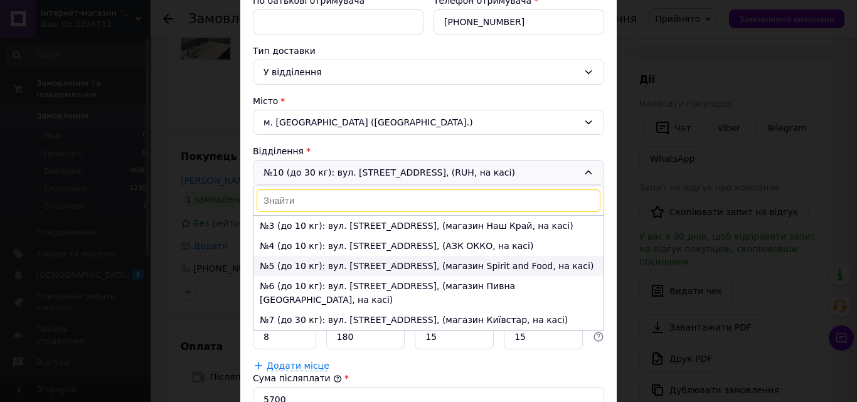
scroll to position [26, 0]
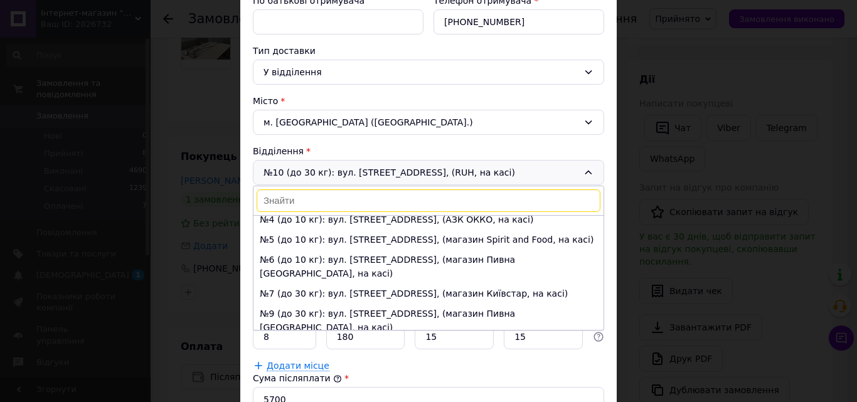
click at [196, 98] on div "× Редагування доставки Спосіб доставки Meest ПОШТА (безкоштовно від 1000 ₴) Пла…" at bounding box center [428, 201] width 857 height 402
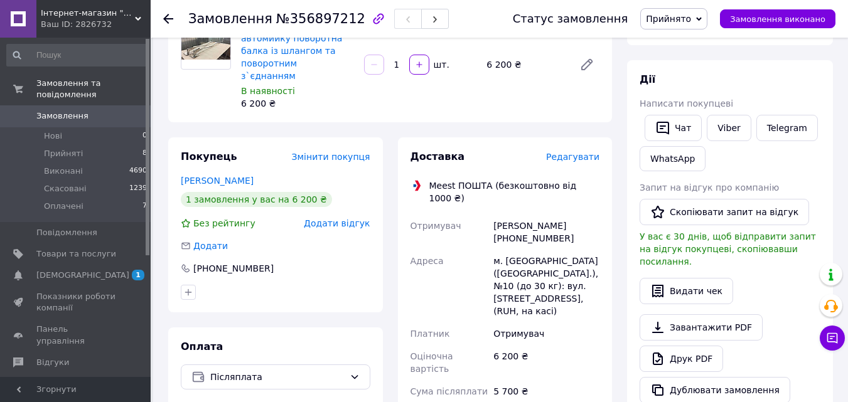
click at [581, 152] on span "Редагувати" at bounding box center [572, 157] width 53 height 10
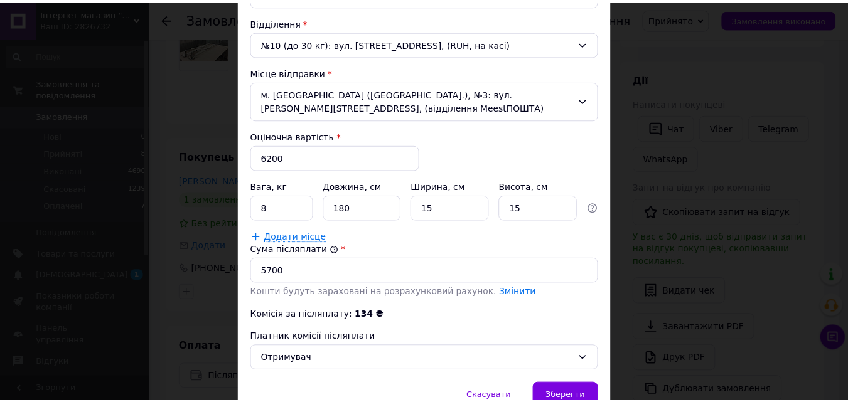
scroll to position [443, 0]
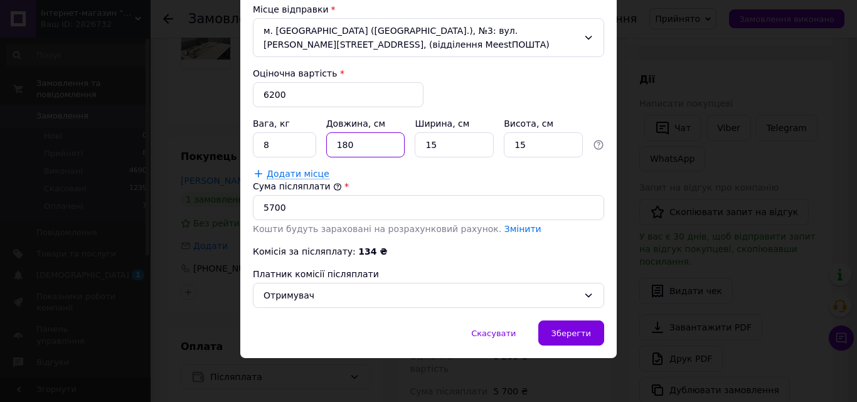
drag, startPoint x: 336, startPoint y: 143, endPoint x: 357, endPoint y: 149, distance: 21.5
click at [357, 149] on input "180" at bounding box center [365, 144] width 79 height 25
type input "70"
click at [482, 178] on div "Додати місце" at bounding box center [428, 173] width 351 height 13
click at [563, 332] on span "Зберегти" at bounding box center [571, 333] width 40 height 9
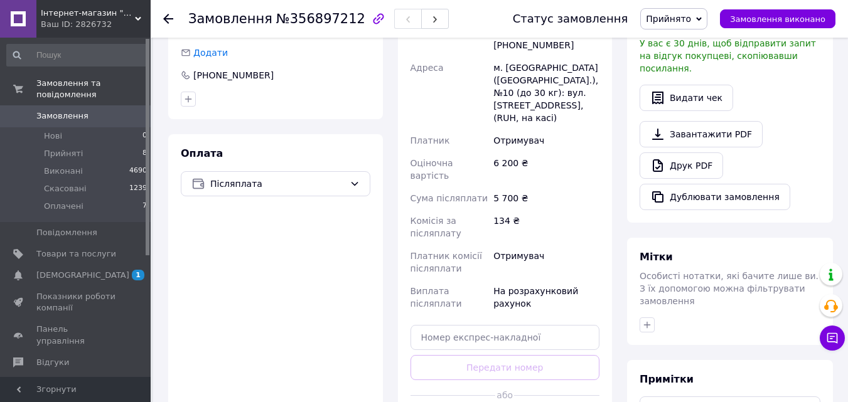
scroll to position [439, 0]
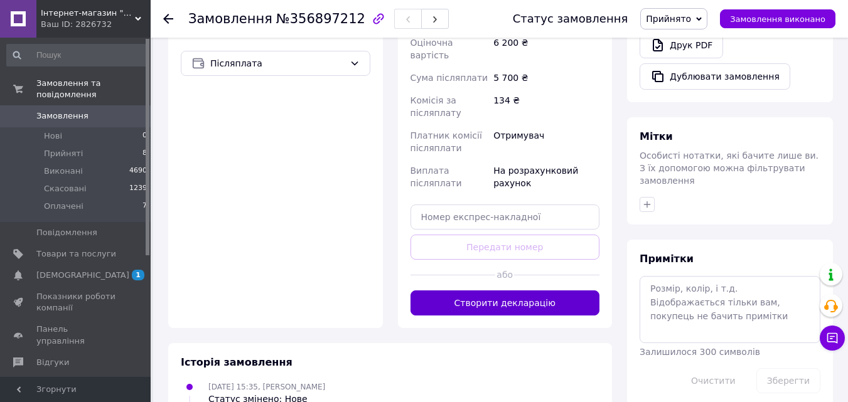
click at [480, 290] on button "Створити декларацію" at bounding box center [504, 302] width 189 height 25
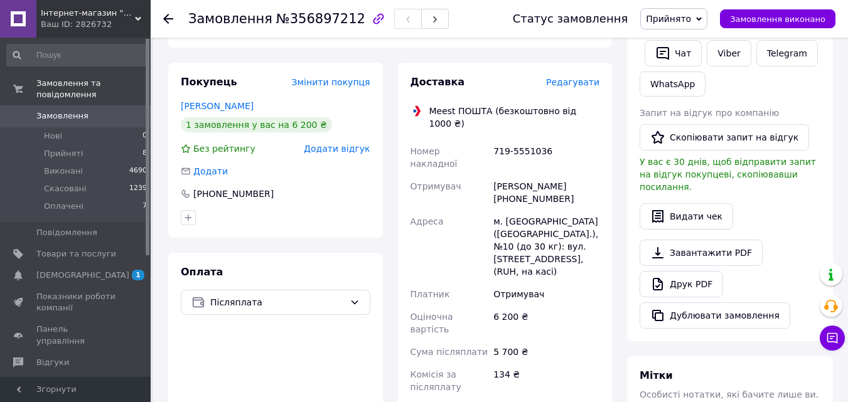
scroll to position [125, 0]
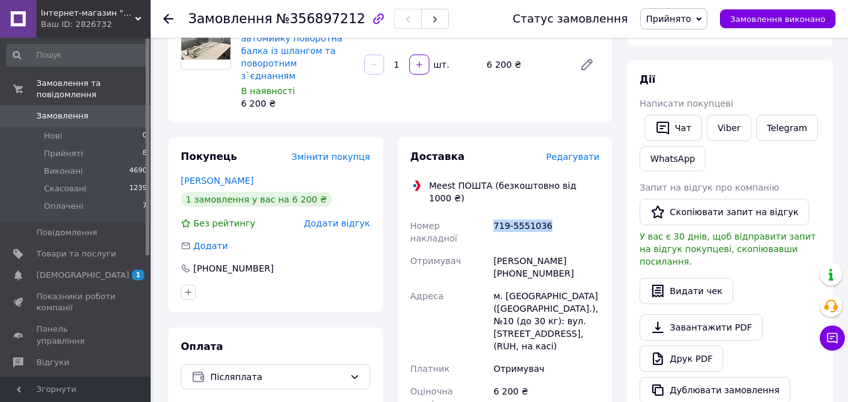
drag, startPoint x: 494, startPoint y: 198, endPoint x: 566, endPoint y: 207, distance: 72.8
click at [566, 215] on div "719-5551036" at bounding box center [546, 232] width 111 height 35
copy div "719-5551036"
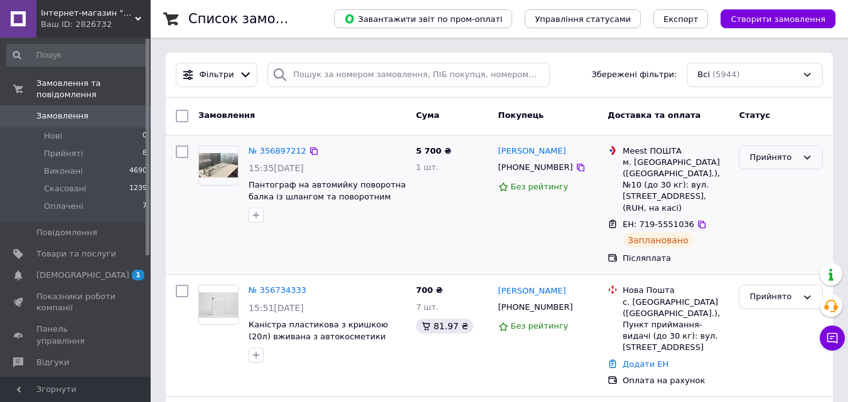
click at [795, 155] on div "Прийнято" at bounding box center [773, 157] width 48 height 13
click at [765, 207] on li "Скасовано" at bounding box center [780, 206] width 83 height 23
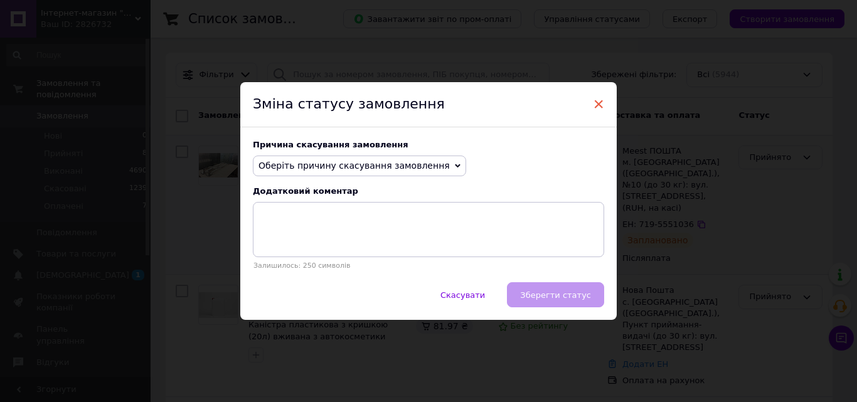
click at [593, 100] on span "×" at bounding box center [598, 103] width 11 height 21
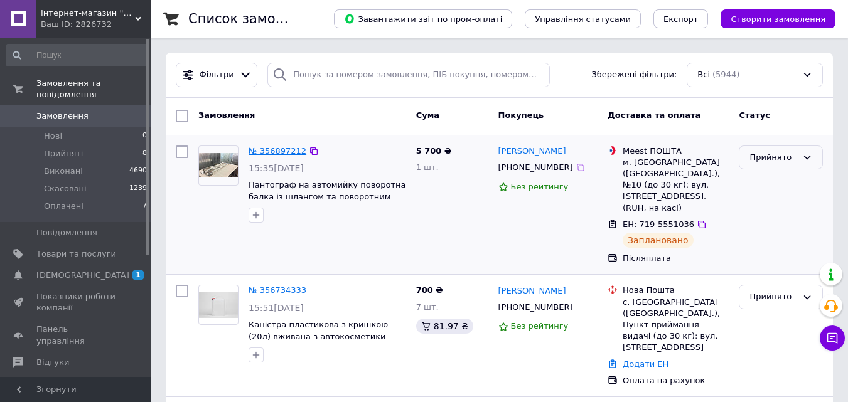
click at [262, 152] on link "№ 356897212" at bounding box center [277, 150] width 58 height 9
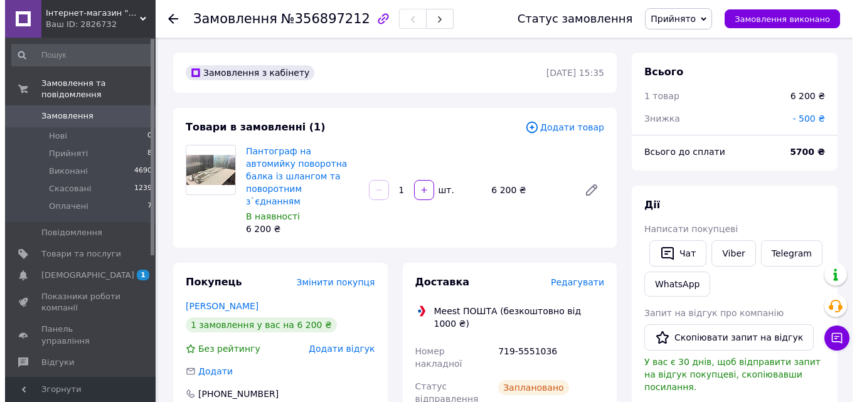
scroll to position [188, 0]
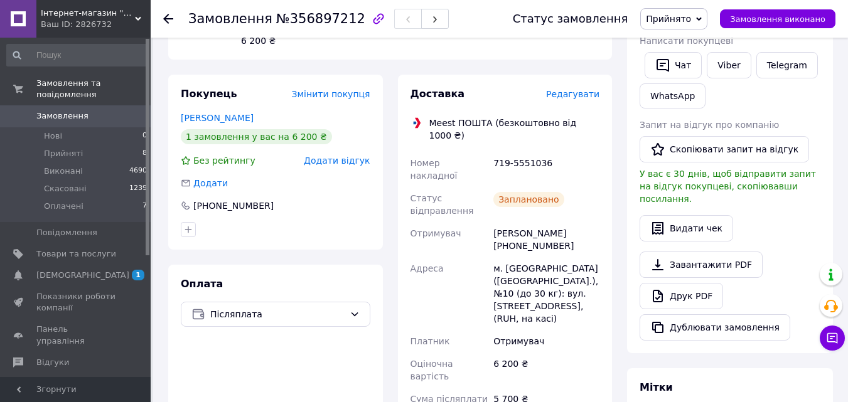
click at [569, 89] on span "Редагувати" at bounding box center [572, 94] width 53 height 10
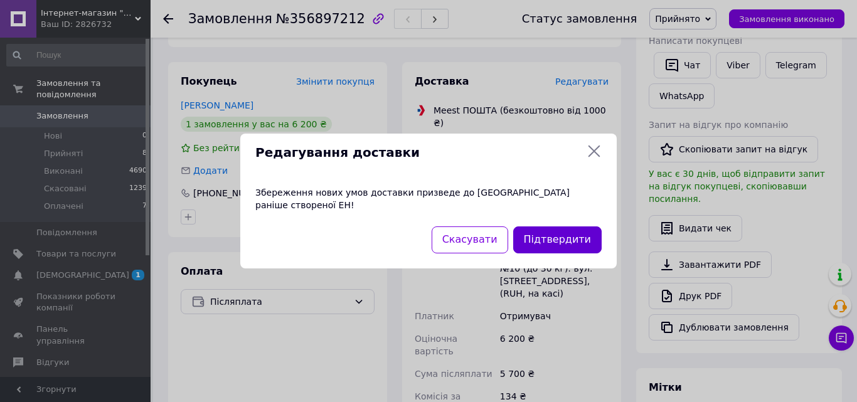
click at [538, 234] on button "Підтвердити" at bounding box center [557, 239] width 88 height 27
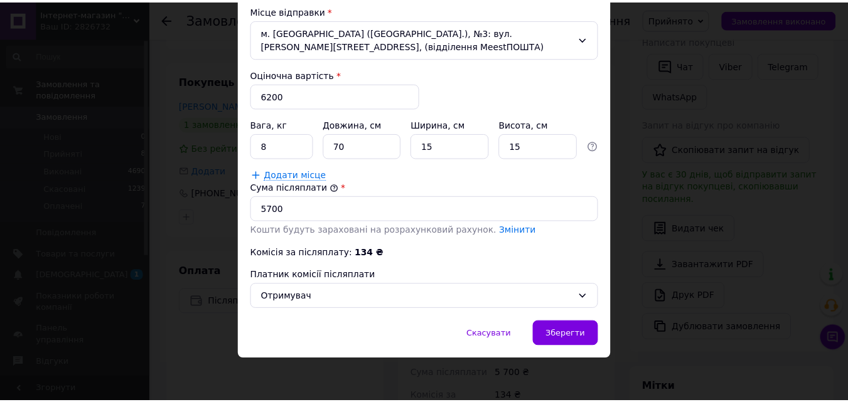
scroll to position [443, 0]
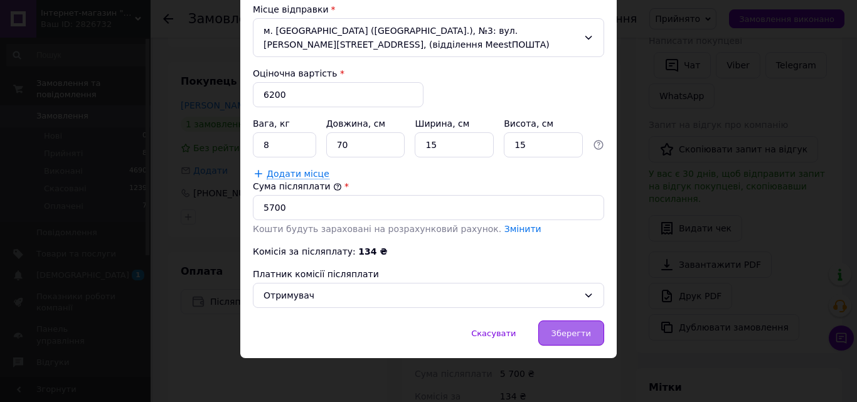
click at [563, 339] on div "Зберегти" at bounding box center [571, 333] width 66 height 25
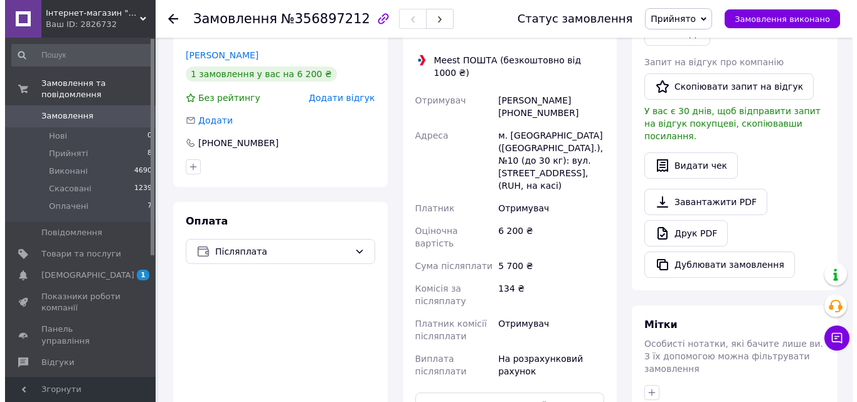
scroll to position [0, 0]
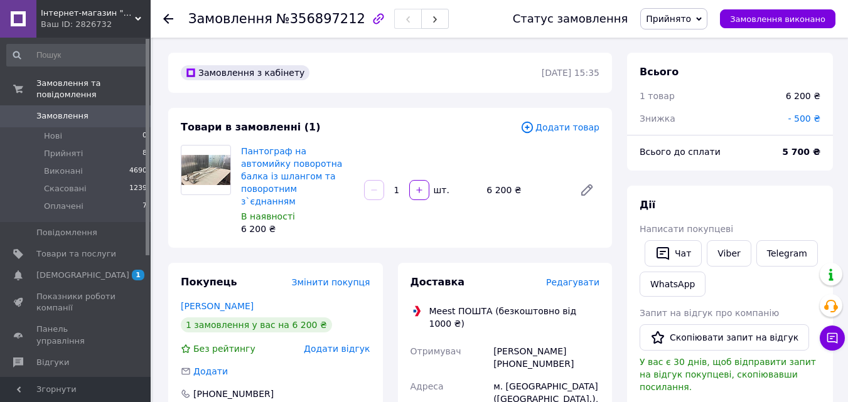
click at [691, 16] on span "Прийнято" at bounding box center [668, 19] width 45 height 10
click at [681, 59] on li "Скасовано" at bounding box center [674, 62] width 66 height 19
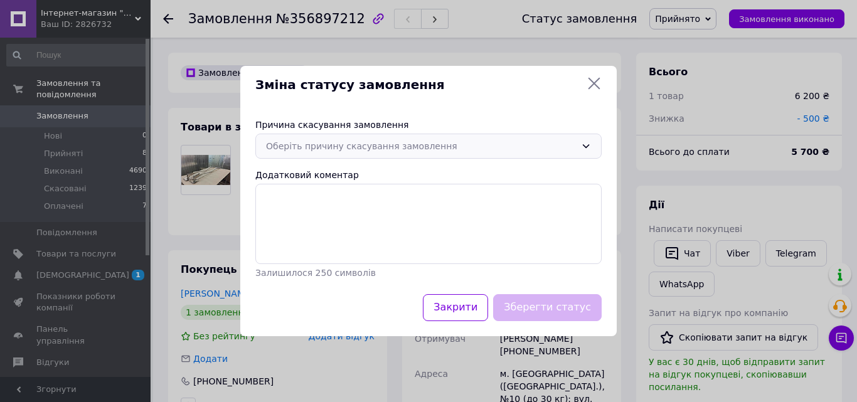
click at [578, 147] on div "Оберіть причину скасування замовлення" at bounding box center [428, 146] width 346 height 25
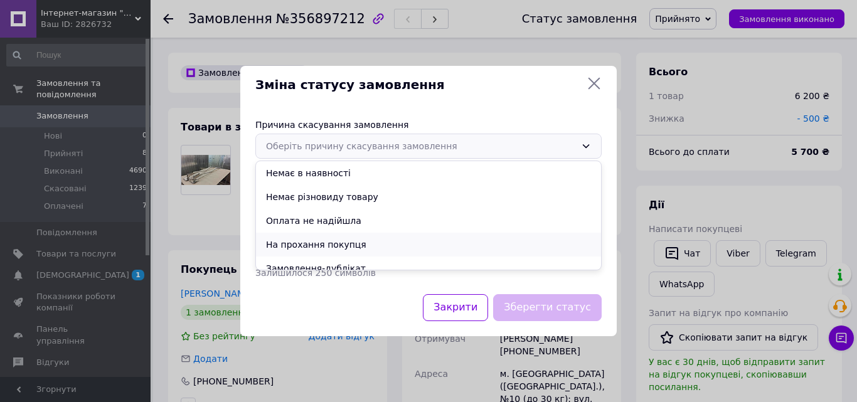
click at [298, 243] on li "На прохання покупця" at bounding box center [428, 245] width 345 height 24
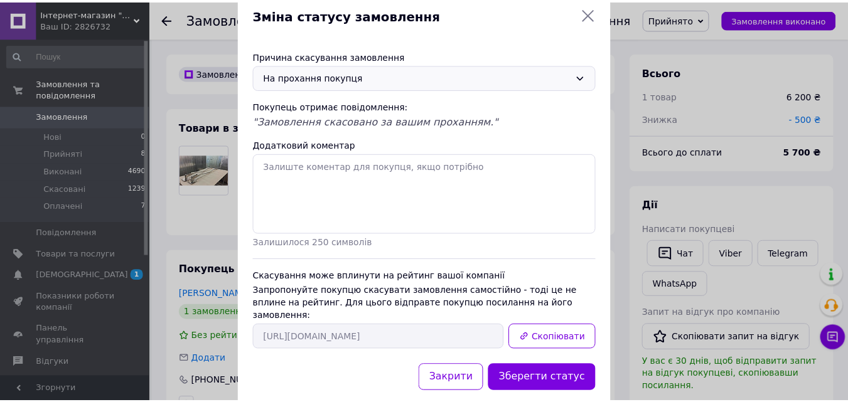
scroll to position [41, 0]
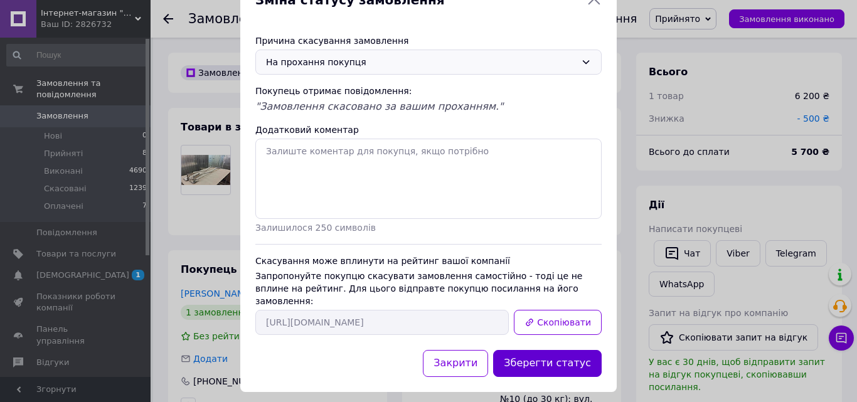
click at [552, 351] on button "Зберегти статус" at bounding box center [547, 363] width 109 height 27
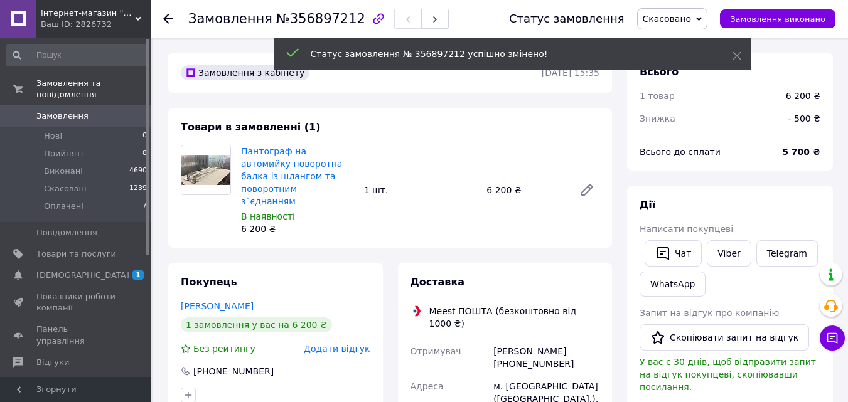
scroll to position [68, 0]
